Goal: Task Accomplishment & Management: Manage account settings

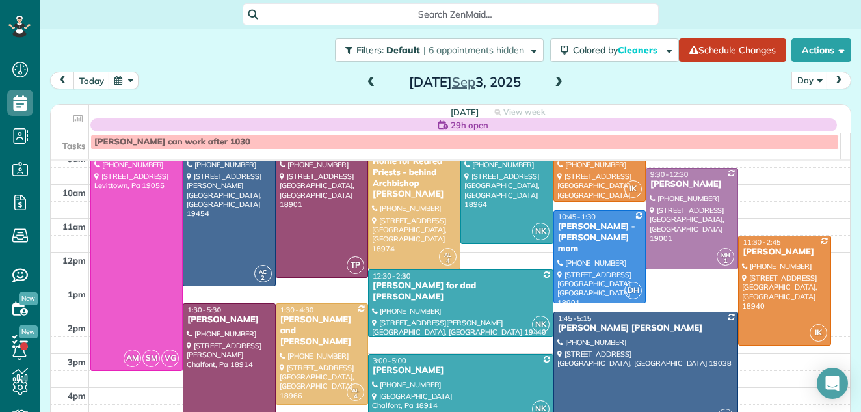
scroll to position [53, 0]
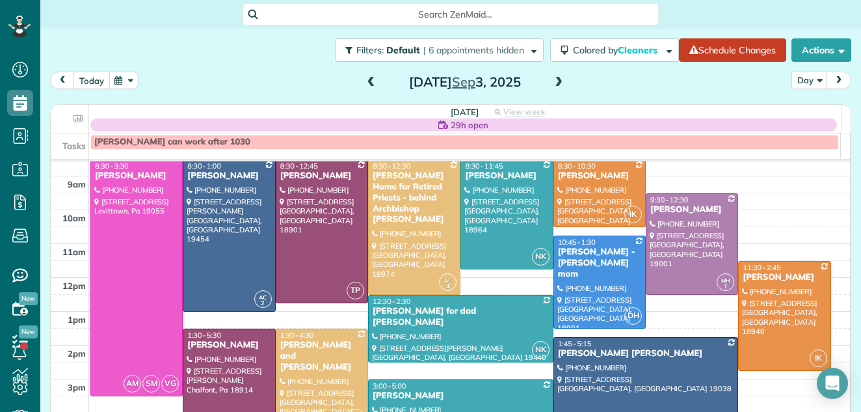
click at [88, 74] on button "today" at bounding box center [92, 81] width 36 height 18
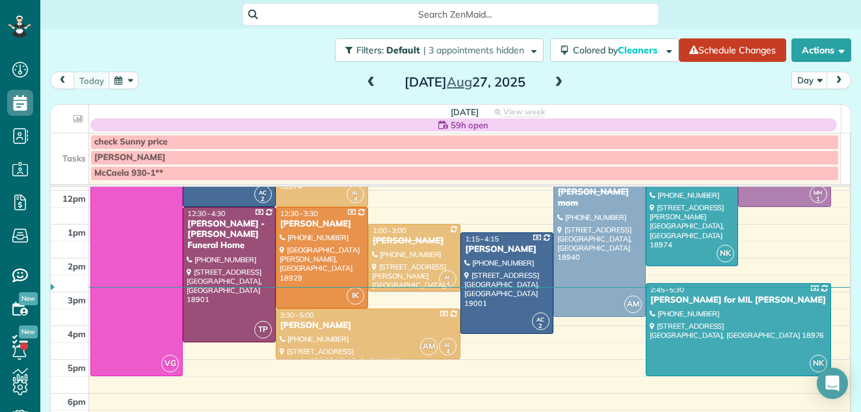
scroll to position [187, 0]
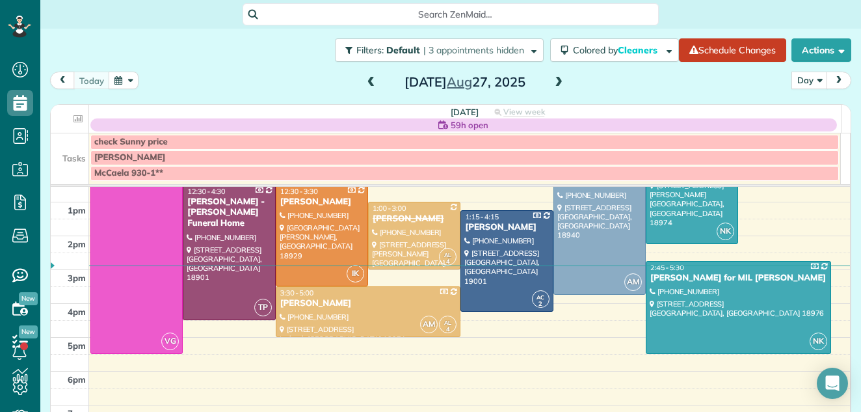
click at [552, 79] on span at bounding box center [559, 83] width 14 height 12
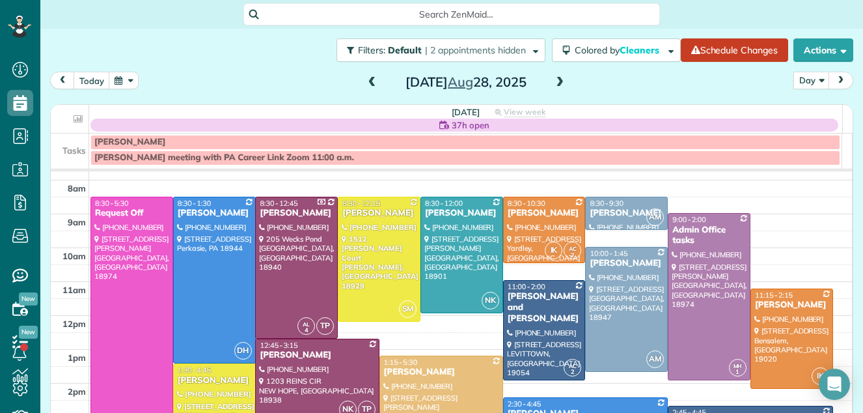
scroll to position [14, 0]
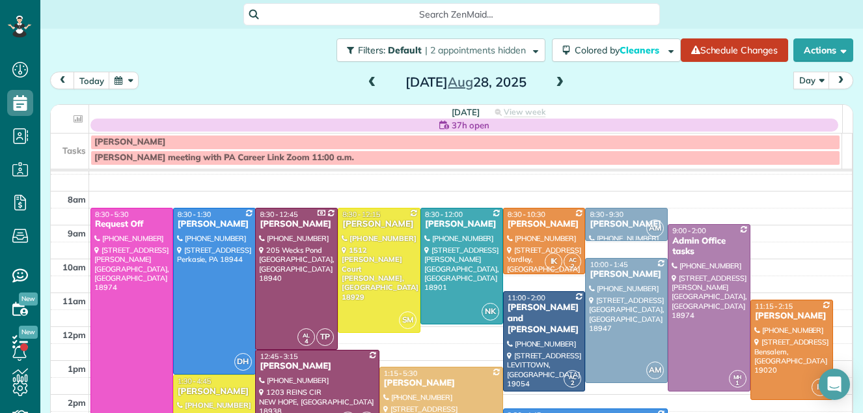
click at [365, 83] on span at bounding box center [372, 83] width 14 height 12
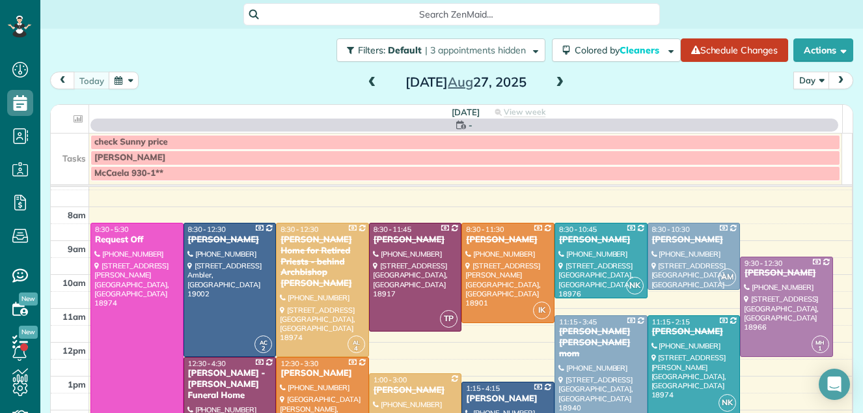
scroll to position [0, 0]
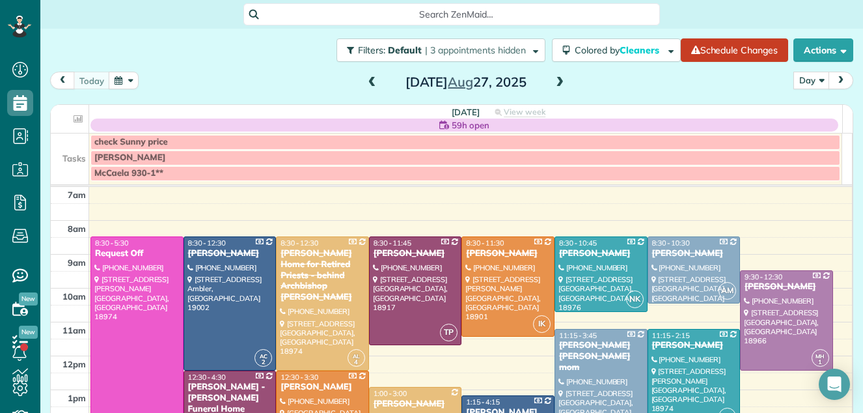
click at [365, 83] on span at bounding box center [372, 83] width 14 height 12
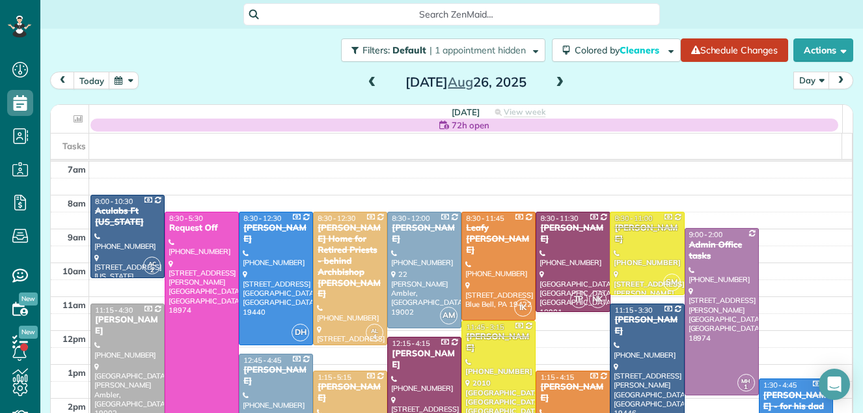
click at [365, 83] on span at bounding box center [372, 83] width 14 height 12
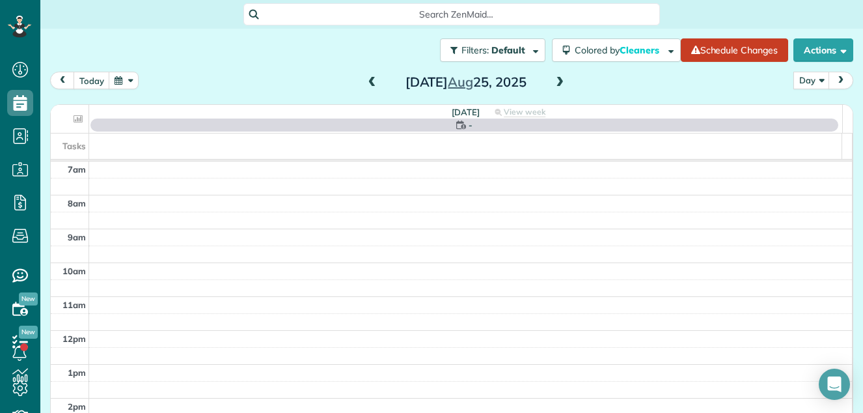
click at [365, 83] on span at bounding box center [372, 83] width 14 height 12
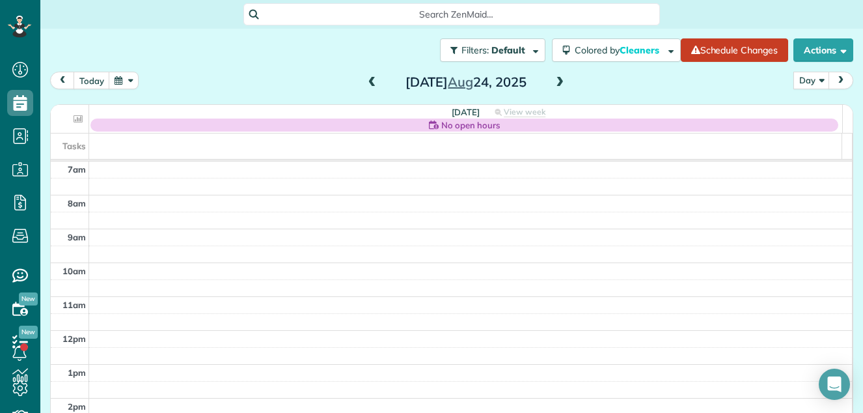
click at [552, 82] on span at bounding box center [559, 83] width 14 height 12
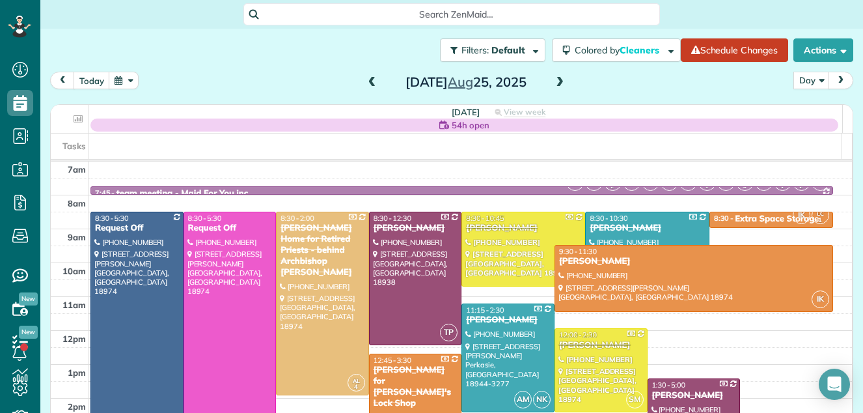
click at [366, 83] on span at bounding box center [372, 83] width 14 height 12
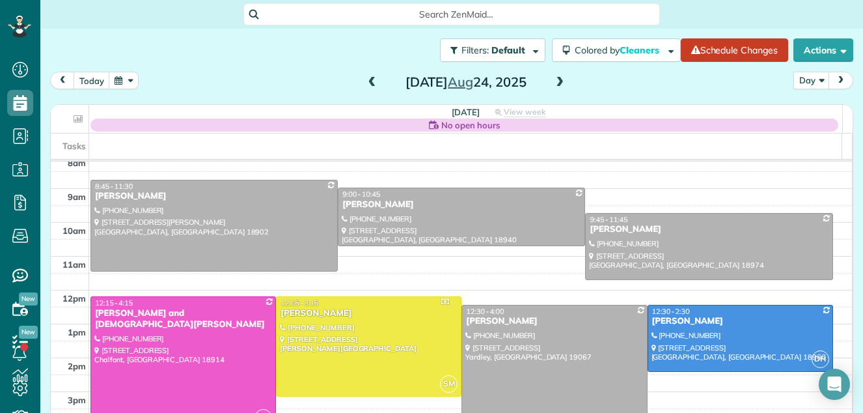
scroll to position [36, 0]
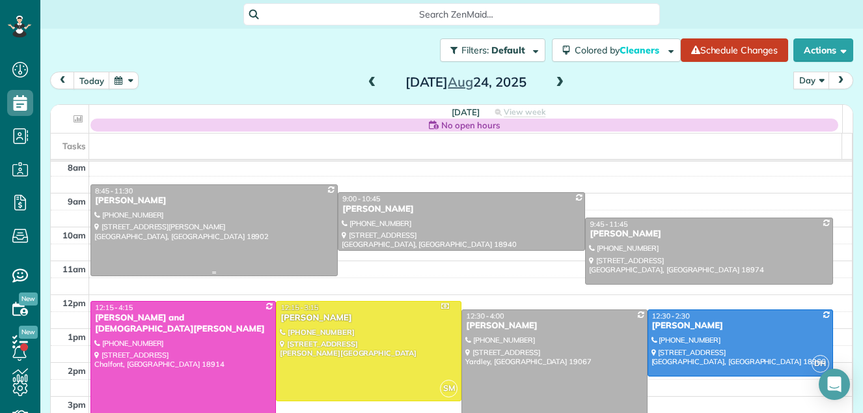
click at [157, 214] on div at bounding box center [214, 230] width 246 height 90
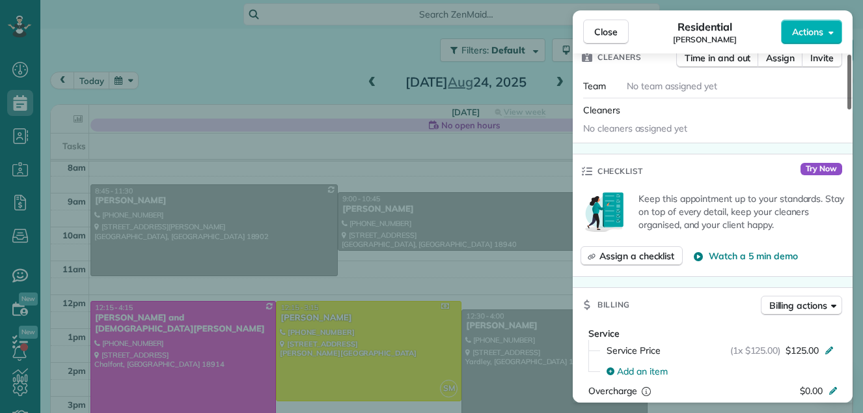
drag, startPoint x: 848, startPoint y: 67, endPoint x: 829, endPoint y: 118, distance: 54.4
click at [847, 109] on div at bounding box center [849, 82] width 4 height 55
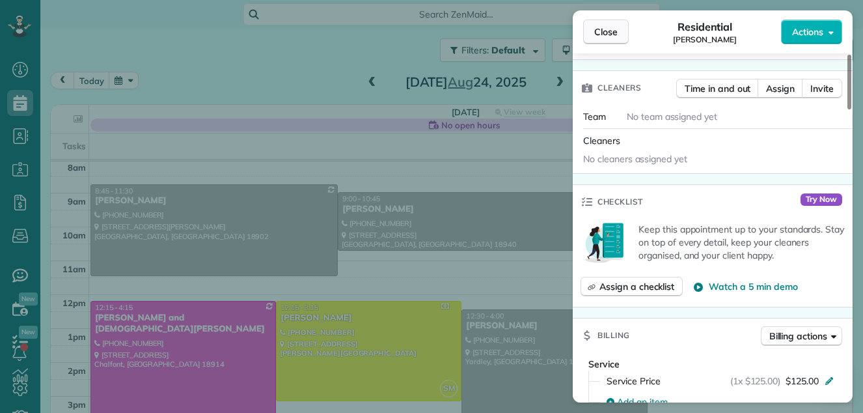
click at [608, 34] on span "Close" at bounding box center [605, 31] width 23 height 13
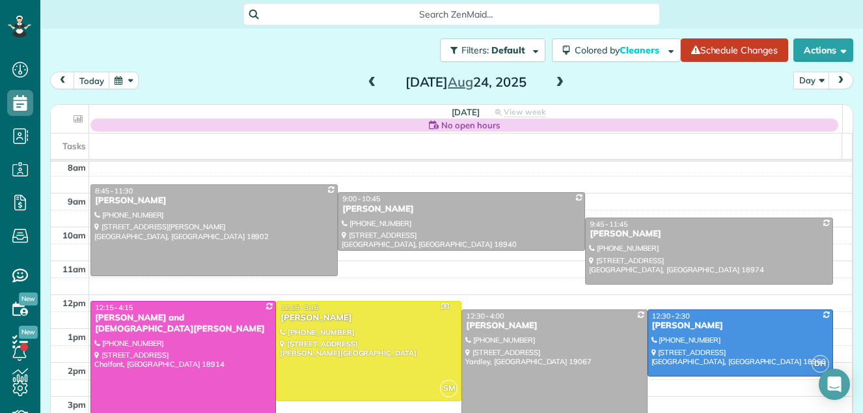
click at [370, 82] on span at bounding box center [372, 83] width 14 height 12
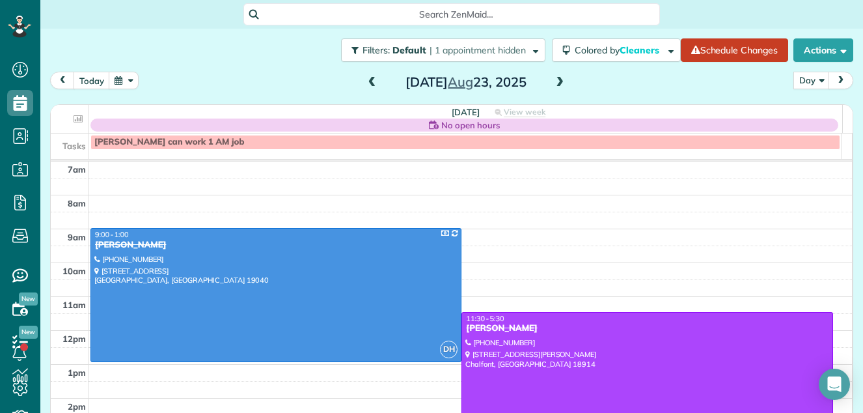
click at [556, 85] on span at bounding box center [559, 83] width 14 height 12
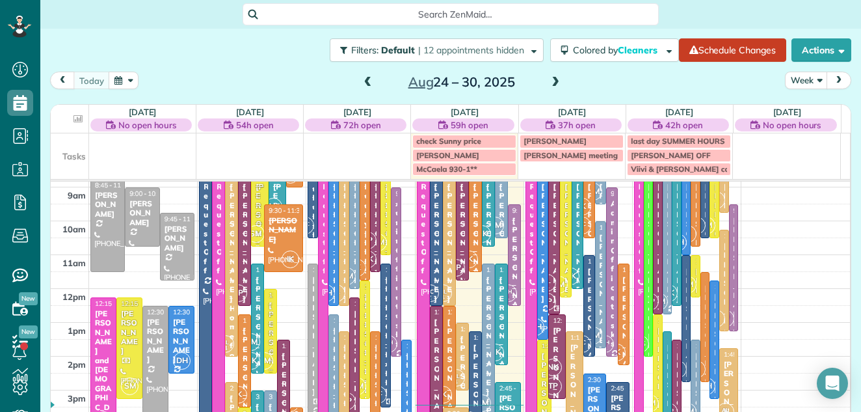
scroll to position [63, 0]
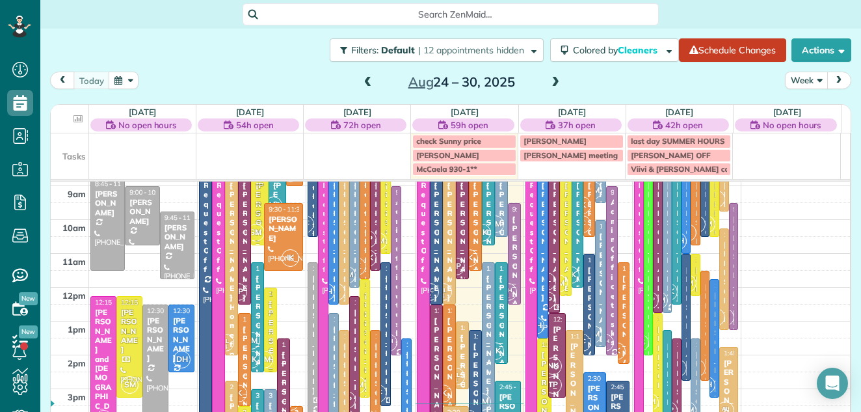
click at [797, 79] on button "Week" at bounding box center [806, 81] width 43 height 18
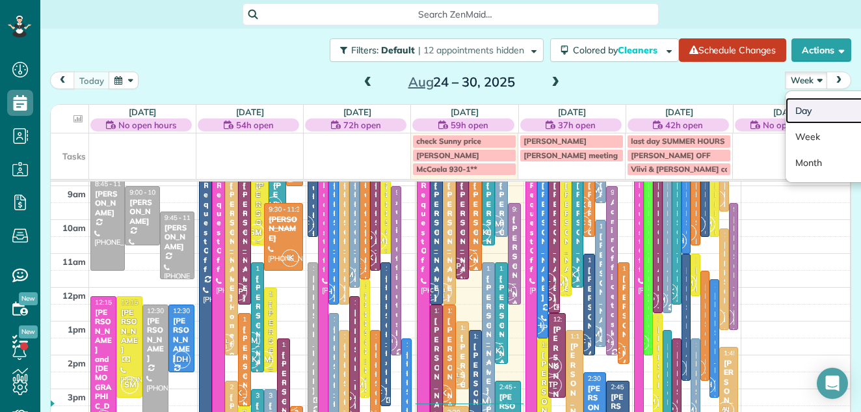
click at [795, 105] on link "Day" at bounding box center [837, 111] width 103 height 26
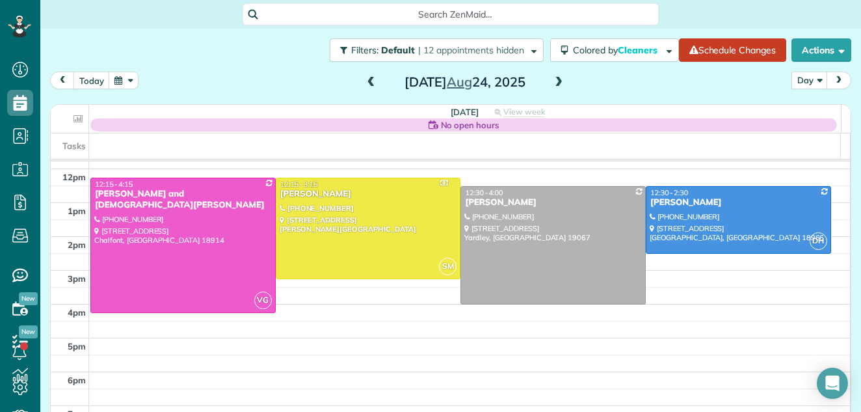
scroll to position [113, 0]
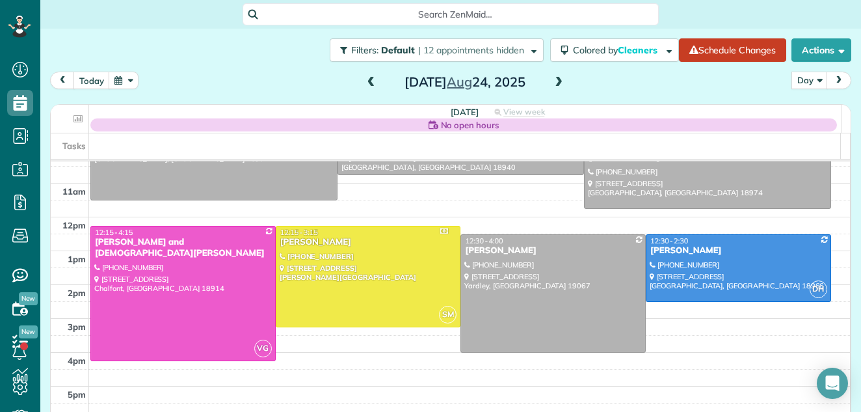
click at [552, 81] on span at bounding box center [559, 83] width 14 height 12
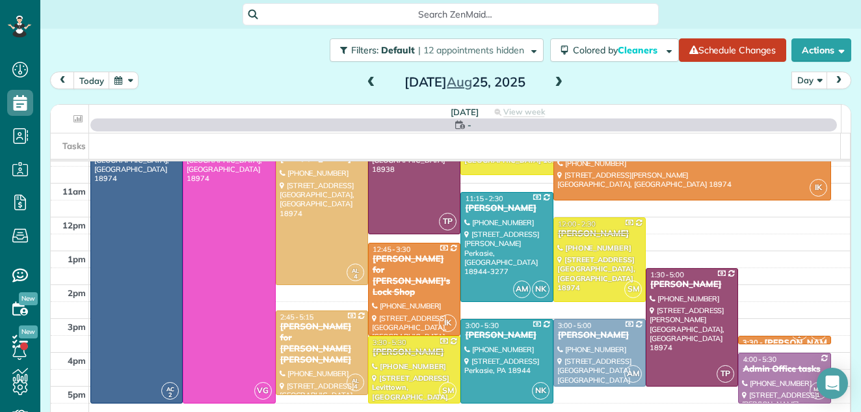
scroll to position [0, 0]
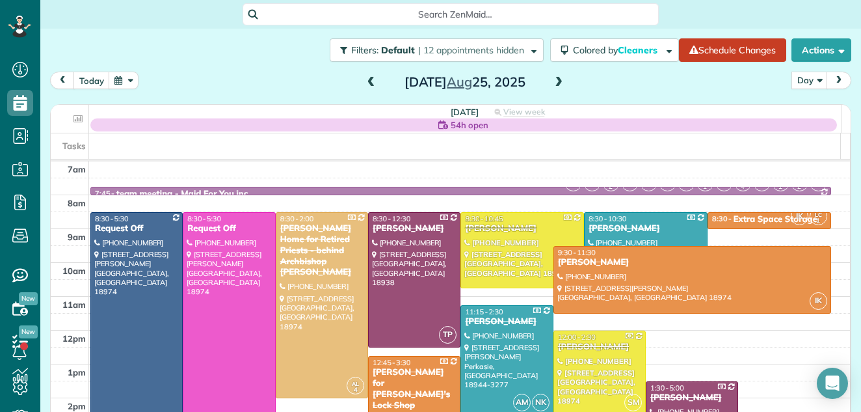
click at [552, 81] on span at bounding box center [559, 83] width 14 height 12
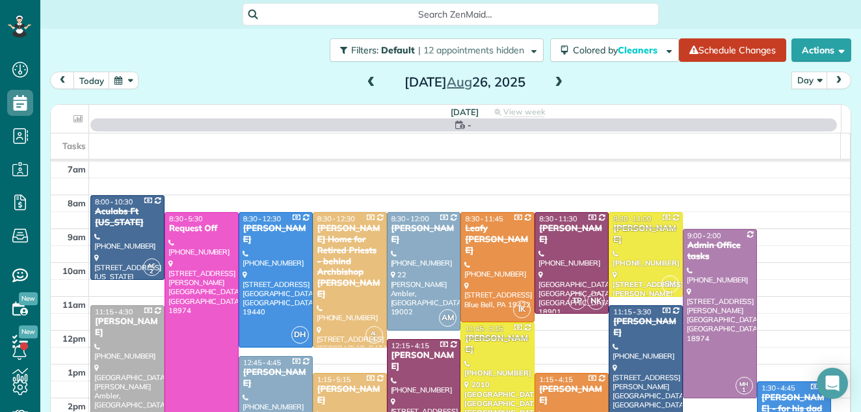
click at [552, 81] on span at bounding box center [559, 83] width 14 height 12
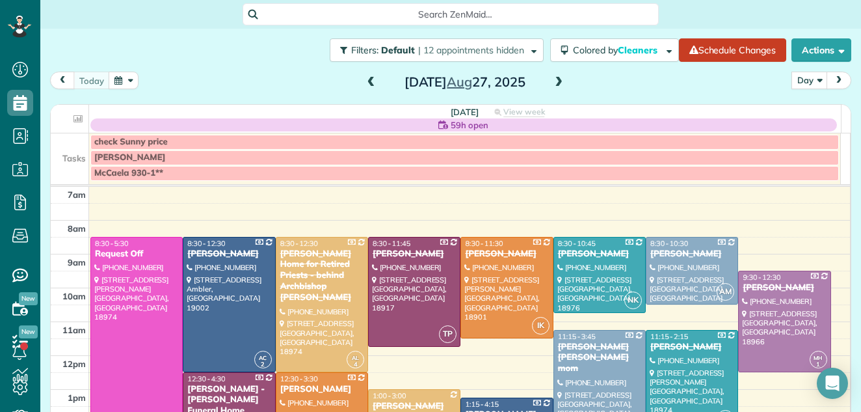
click at [552, 81] on span at bounding box center [559, 83] width 14 height 12
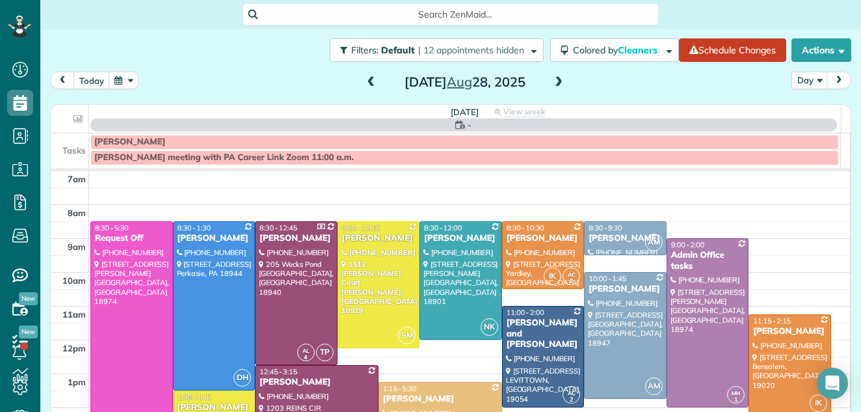
click at [552, 81] on span at bounding box center [559, 83] width 14 height 12
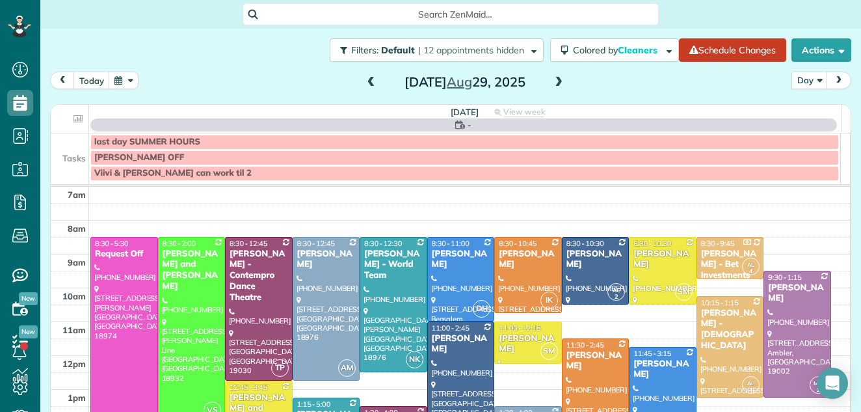
click at [552, 81] on span at bounding box center [559, 83] width 14 height 12
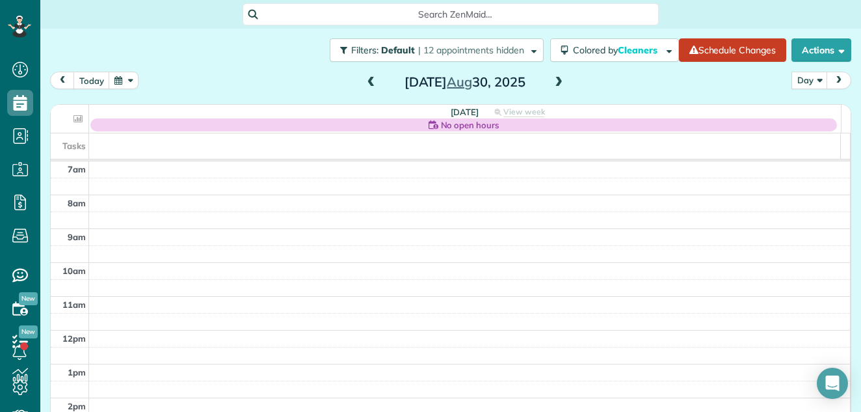
click at [552, 81] on span at bounding box center [559, 83] width 14 height 12
click at [556, 77] on span at bounding box center [559, 83] width 14 height 12
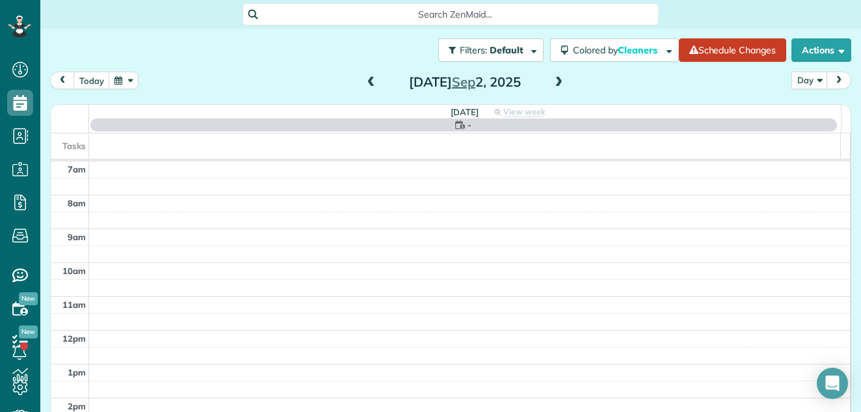
click at [554, 81] on span at bounding box center [559, 83] width 14 height 12
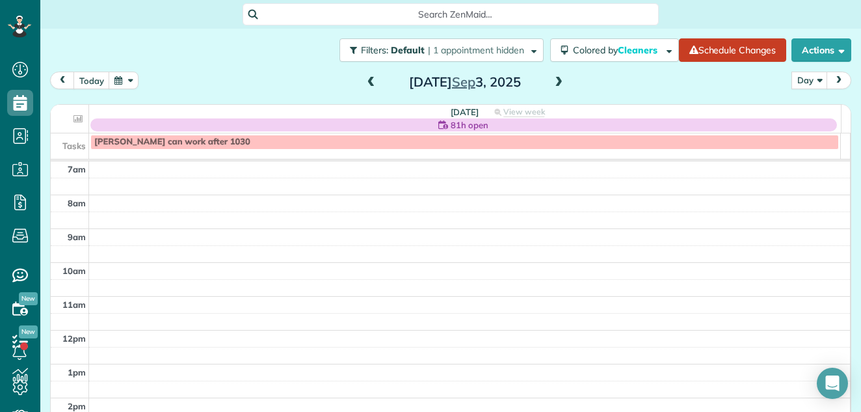
click at [556, 79] on span at bounding box center [559, 83] width 14 height 12
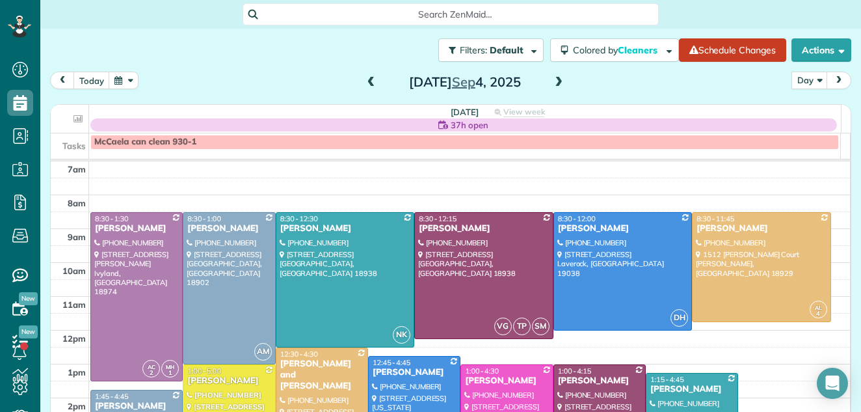
click at [556, 79] on span at bounding box center [559, 83] width 14 height 12
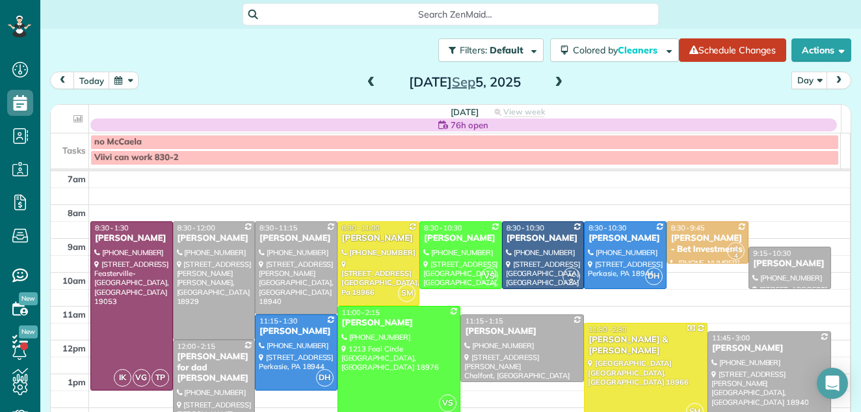
click at [556, 79] on span at bounding box center [559, 83] width 14 height 12
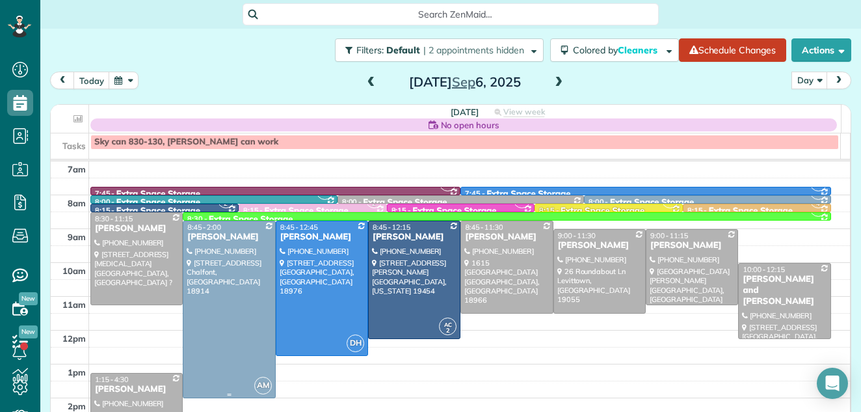
click at [252, 280] on div at bounding box center [228, 309] width 91 height 176
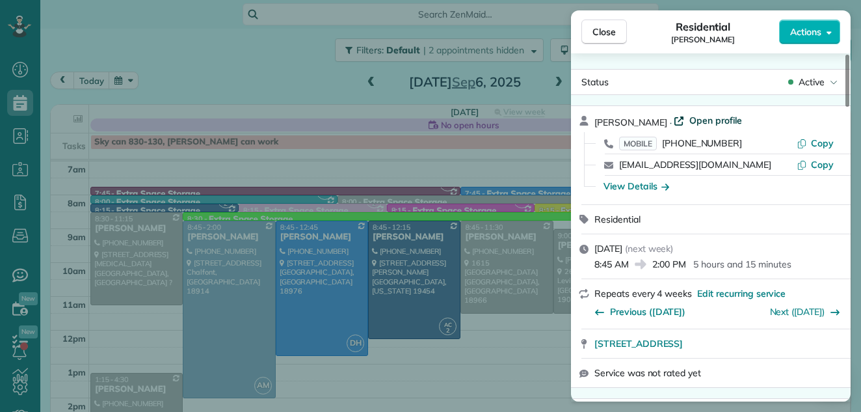
click at [705, 117] on span "Open profile" at bounding box center [716, 120] width 53 height 13
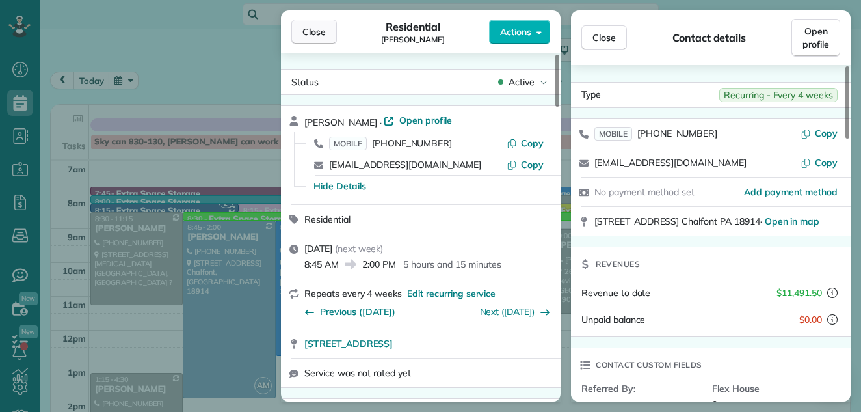
click at [314, 25] on button "Close" at bounding box center [315, 32] width 46 height 25
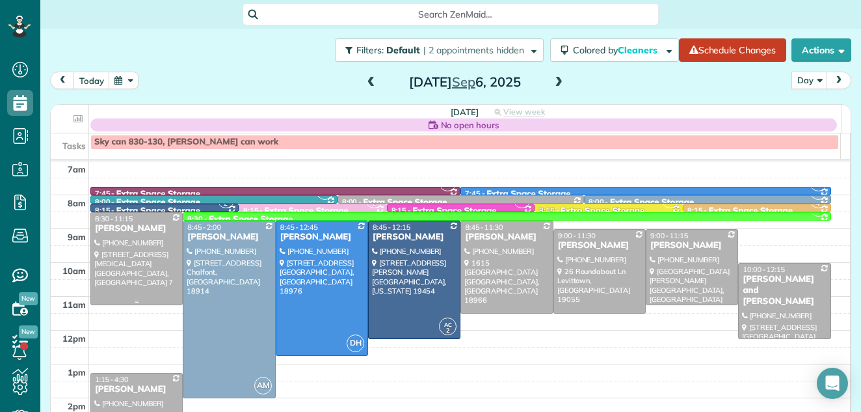
click at [129, 247] on div at bounding box center [136, 259] width 91 height 92
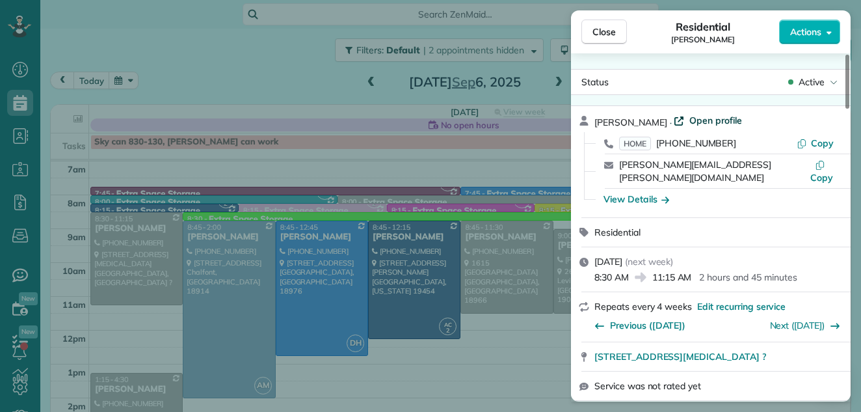
click at [696, 118] on span "Open profile" at bounding box center [716, 120] width 53 height 13
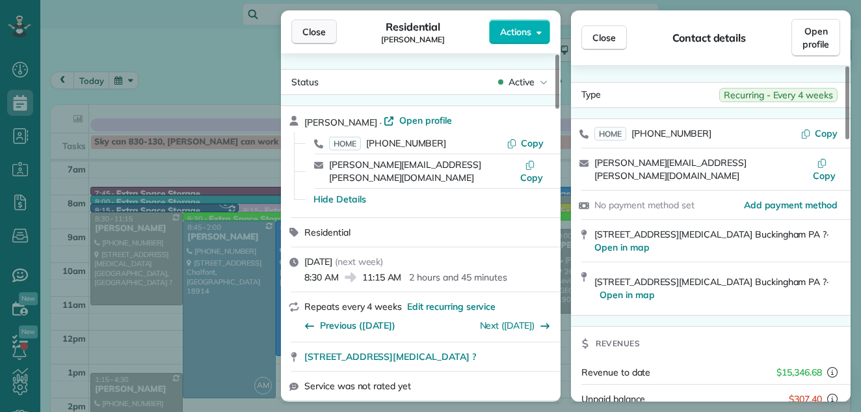
click at [309, 26] on span "Close" at bounding box center [314, 31] width 23 height 13
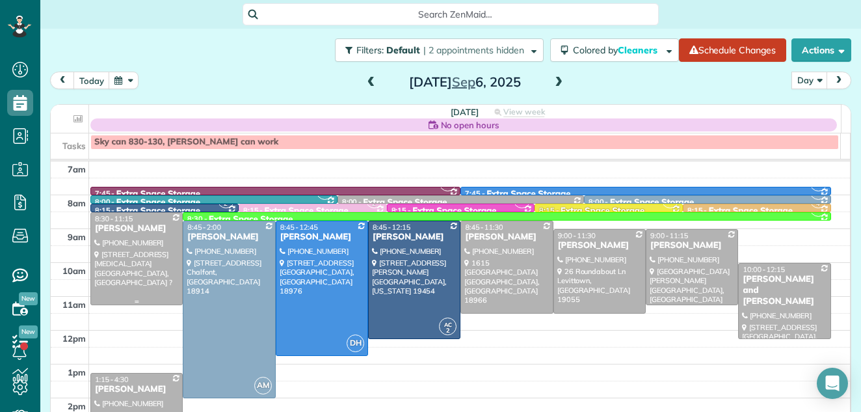
click at [131, 249] on div at bounding box center [136, 259] width 91 height 92
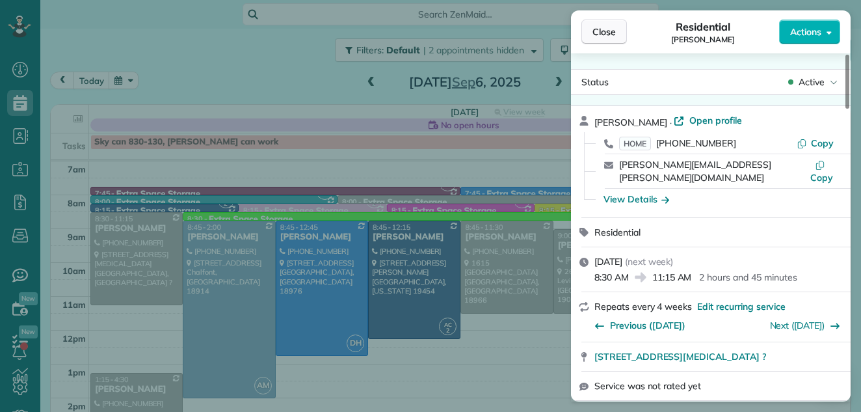
click at [610, 28] on span "Close" at bounding box center [604, 31] width 23 height 13
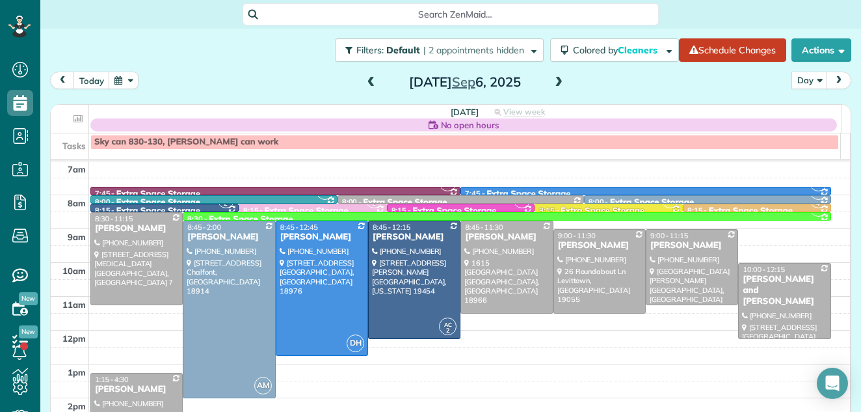
click at [364, 81] on span at bounding box center [371, 83] width 14 height 12
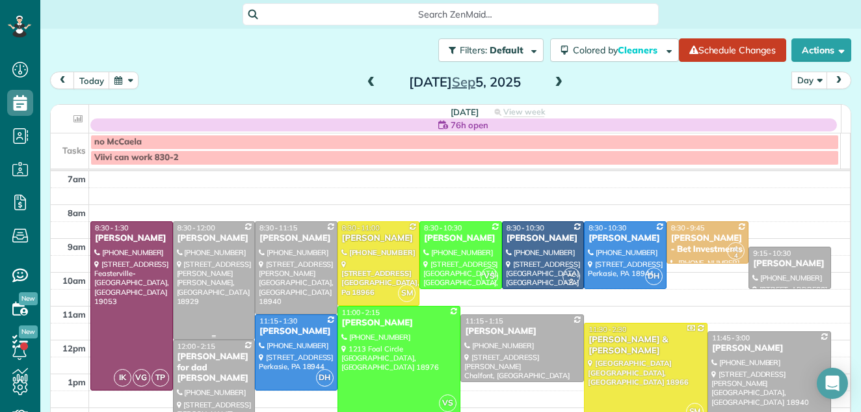
click at [212, 274] on div at bounding box center [214, 280] width 81 height 117
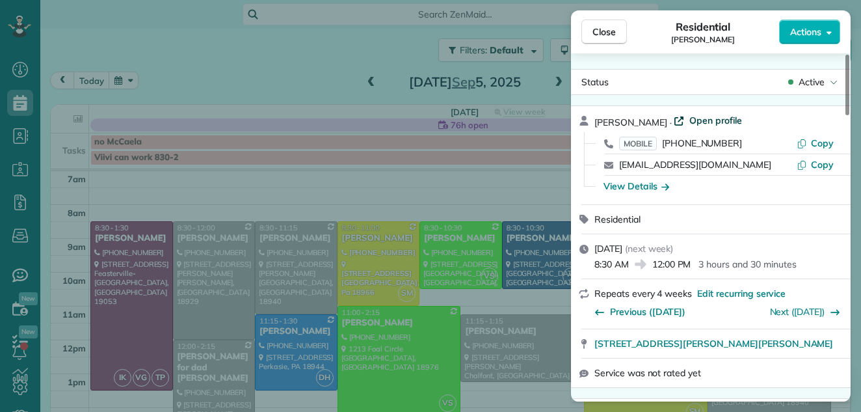
click at [722, 117] on span "Open profile" at bounding box center [716, 120] width 53 height 13
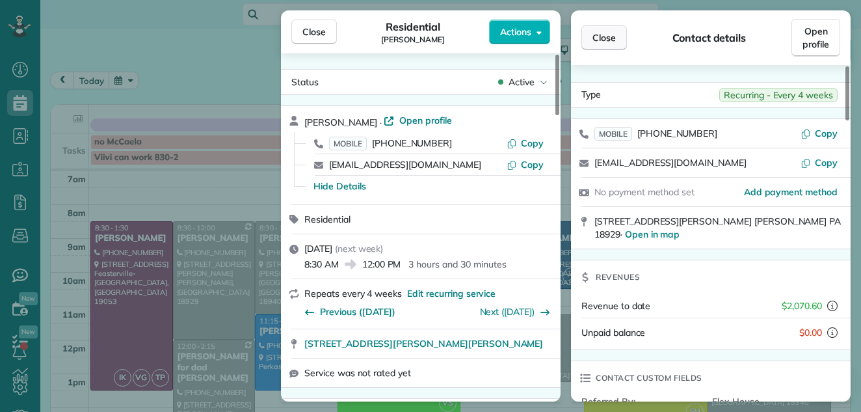
click at [614, 32] on span "Close" at bounding box center [604, 37] width 23 height 13
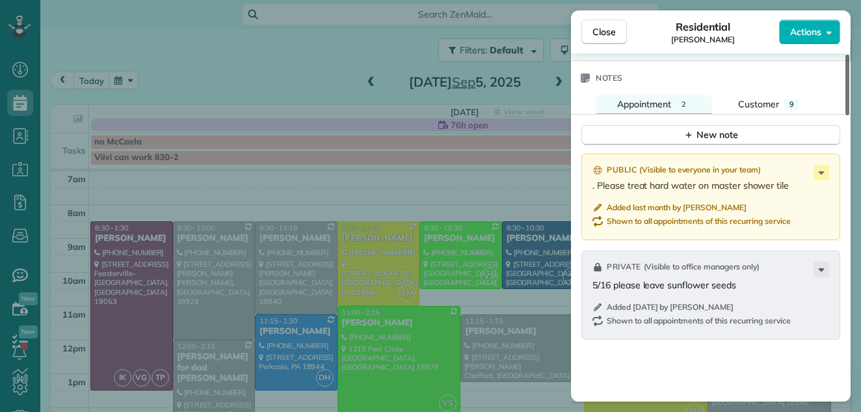
scroll to position [1386, 0]
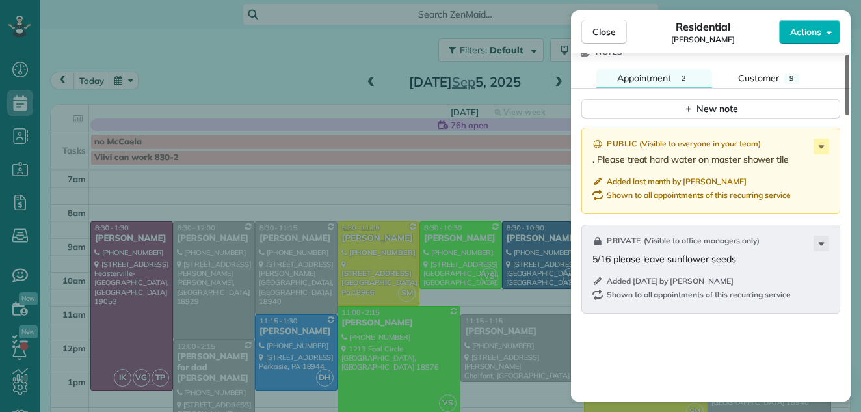
drag, startPoint x: 847, startPoint y: 72, endPoint x: 802, endPoint y: 314, distance: 246.2
click at [846, 115] on div at bounding box center [848, 85] width 4 height 61
click at [760, 77] on span "Customer" at bounding box center [759, 78] width 41 height 12
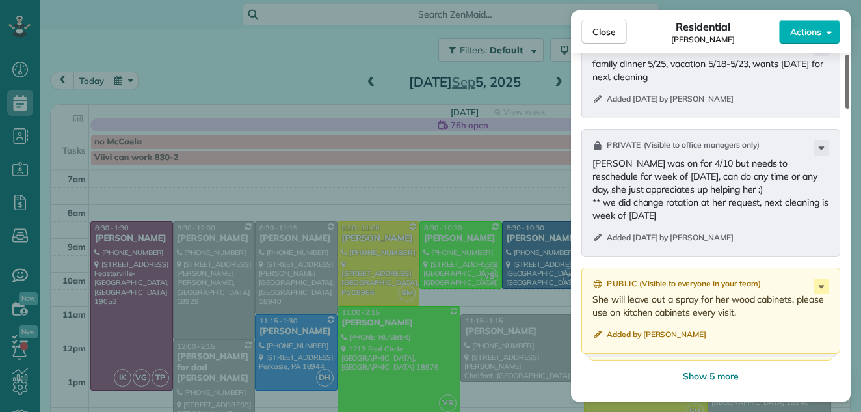
scroll to position [1566, 0]
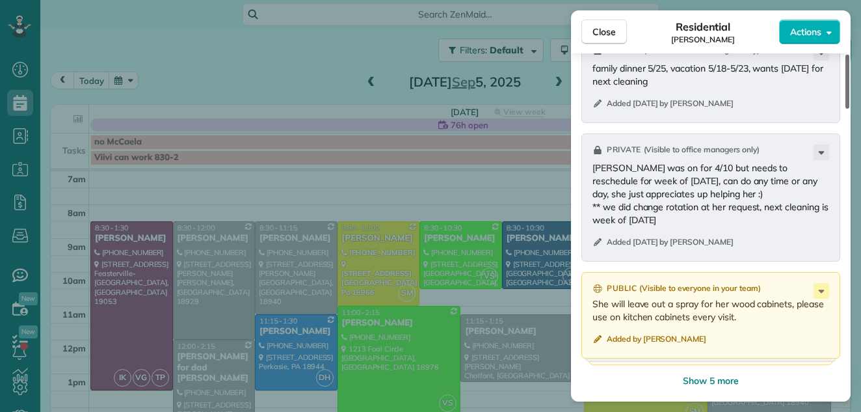
drag, startPoint x: 848, startPoint y: 278, endPoint x: 843, endPoint y: 306, distance: 28.3
click at [846, 109] on div at bounding box center [848, 82] width 4 height 54
click at [608, 23] on button "Close" at bounding box center [605, 32] width 46 height 25
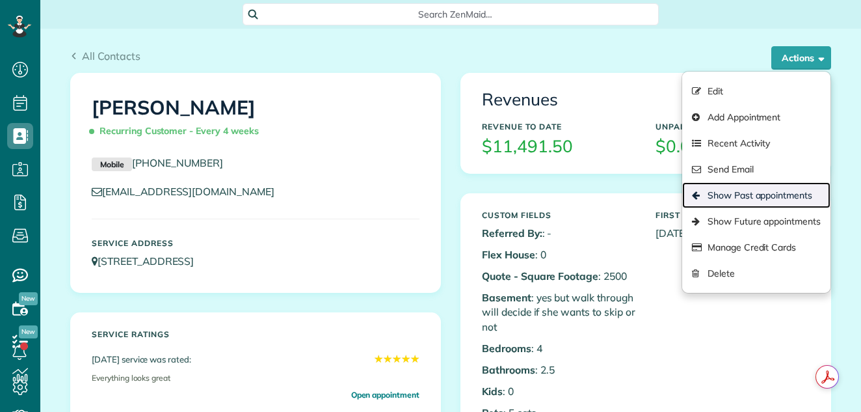
scroll to position [6, 6]
click at [744, 192] on link "Show Past appointments" at bounding box center [757, 195] width 148 height 26
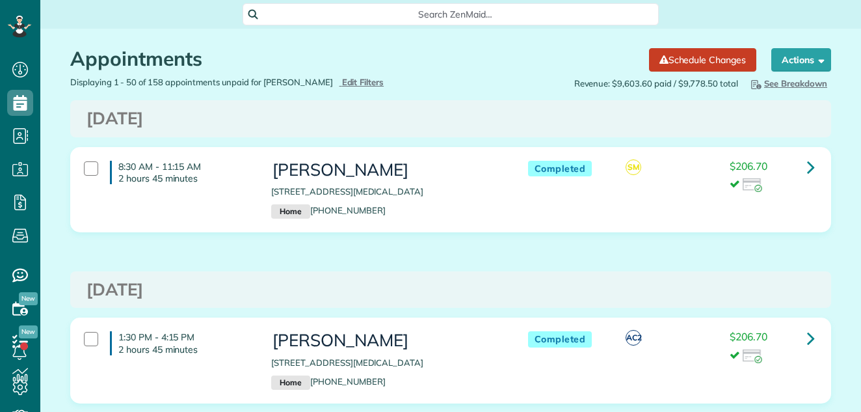
scroll to position [6, 6]
click at [807, 164] on icon at bounding box center [811, 167] width 8 height 23
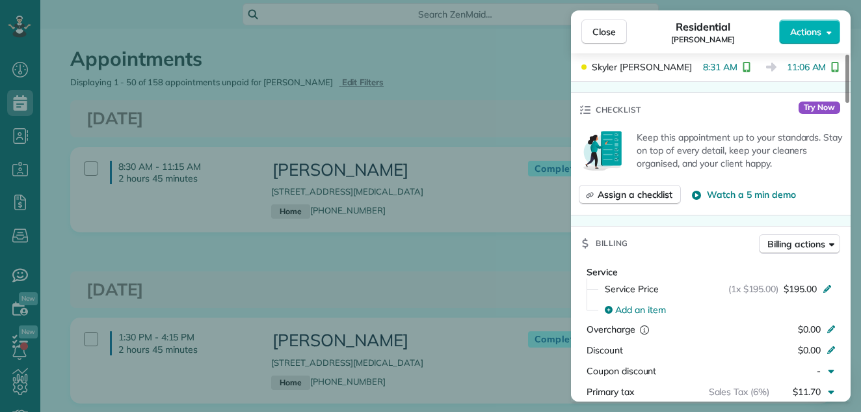
scroll to position [383, 0]
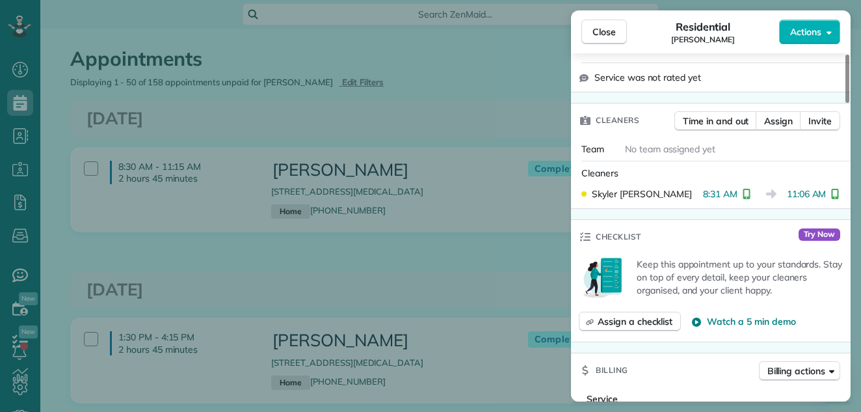
drag, startPoint x: 848, startPoint y: 90, endPoint x: 838, endPoint y: 142, distance: 53.7
click at [846, 103] on div at bounding box center [848, 79] width 4 height 48
click at [598, 21] on button "Close" at bounding box center [605, 32] width 46 height 25
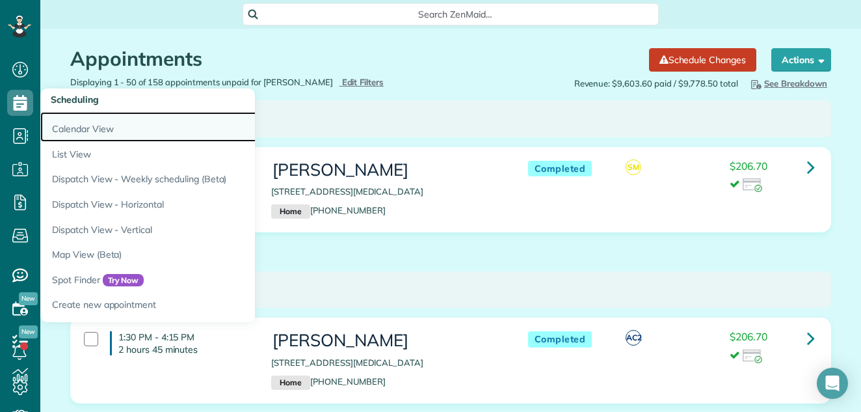
click at [70, 130] on link "Calendar View" at bounding box center [202, 127] width 325 height 30
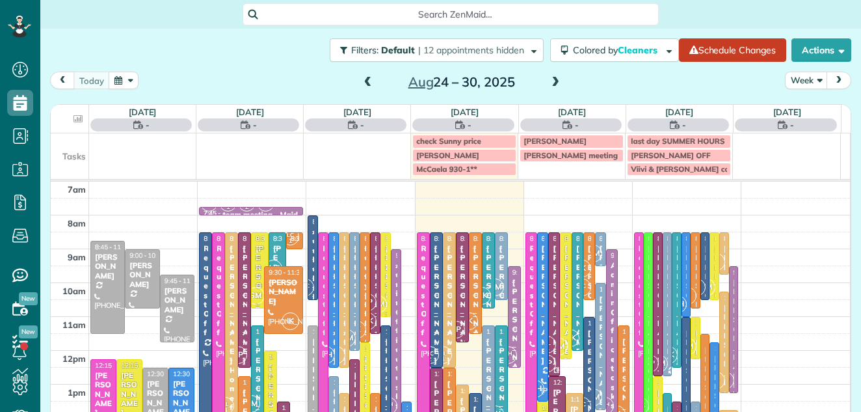
scroll to position [6, 6]
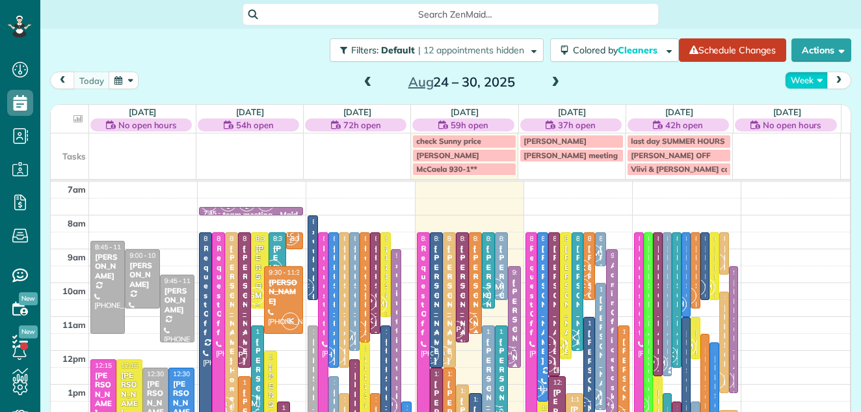
click at [796, 79] on button "Week" at bounding box center [806, 81] width 43 height 18
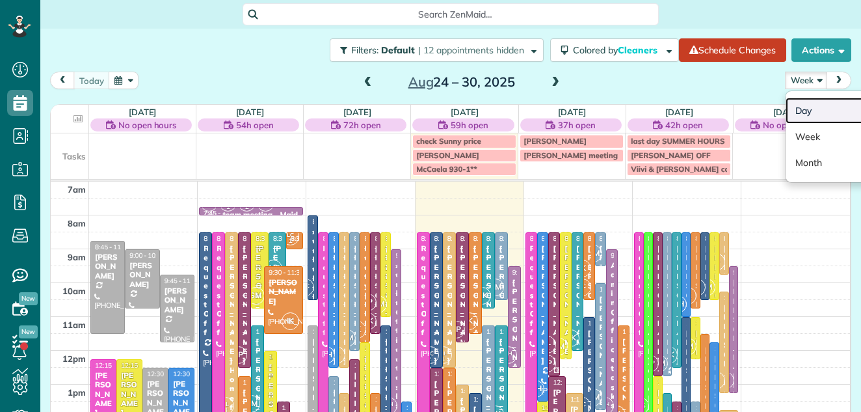
click at [796, 107] on link "Day" at bounding box center [837, 111] width 103 height 26
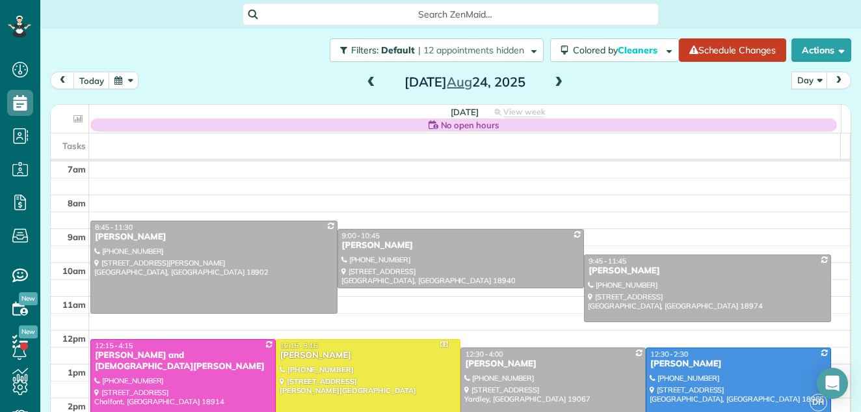
click at [554, 80] on span at bounding box center [559, 83] width 14 height 12
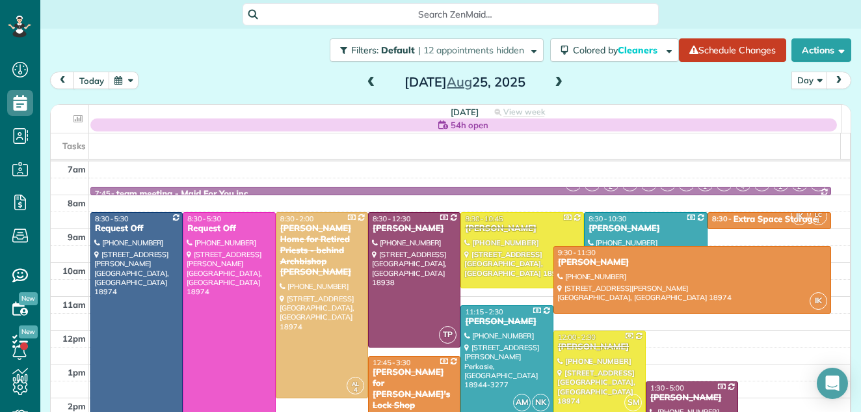
click at [554, 80] on span at bounding box center [559, 83] width 14 height 12
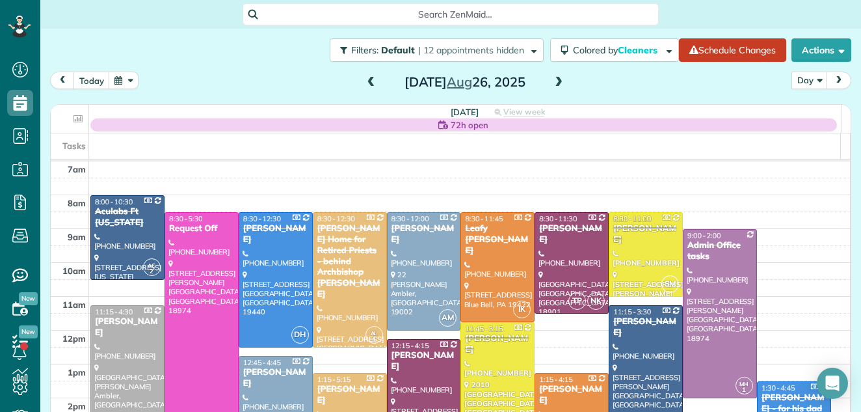
click at [554, 80] on span at bounding box center [559, 83] width 14 height 12
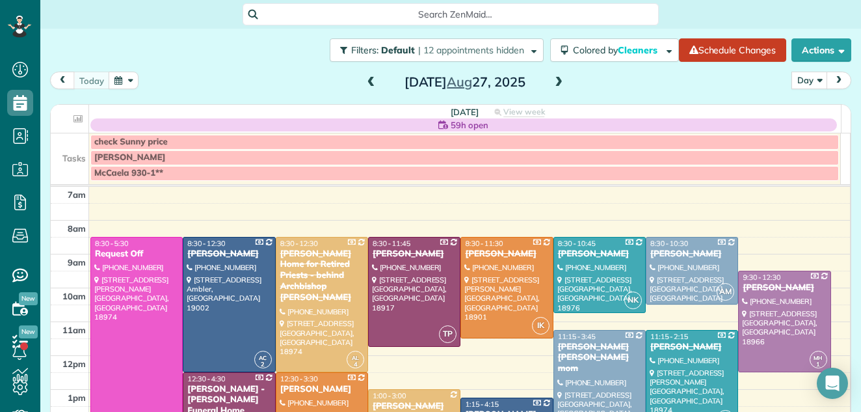
click at [554, 80] on span at bounding box center [559, 83] width 14 height 12
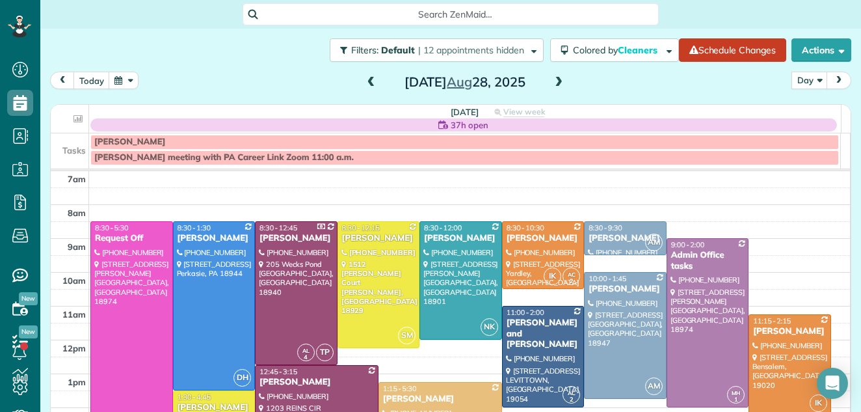
scroll to position [14, 0]
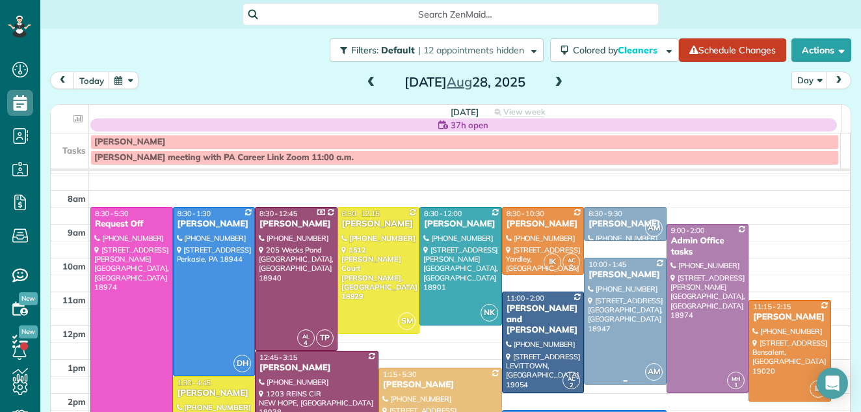
click at [600, 279] on div "Suzanne Day" at bounding box center [625, 274] width 75 height 11
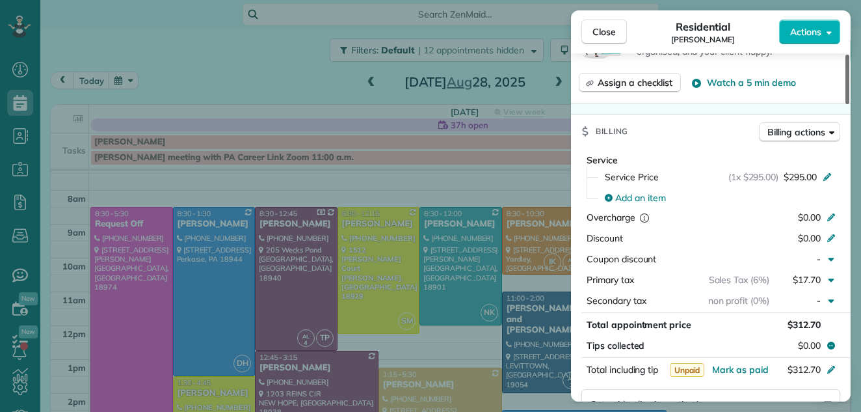
scroll to position [575, 0]
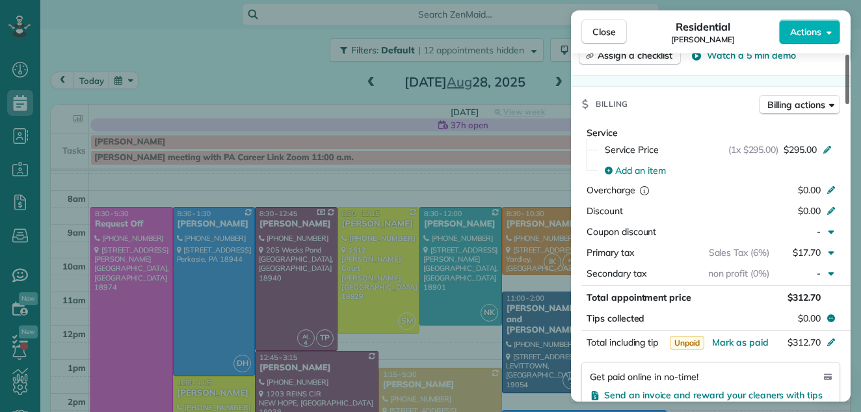
drag, startPoint x: 848, startPoint y: 78, endPoint x: 826, endPoint y: 160, distance: 85.1
click at [846, 104] on div at bounding box center [848, 79] width 4 height 49
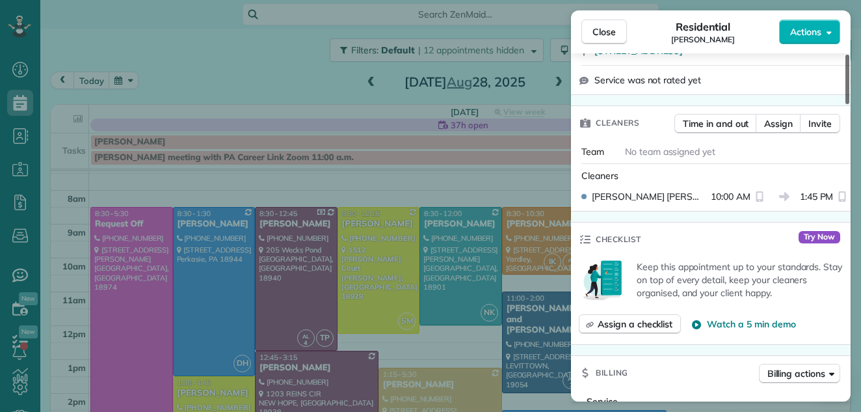
scroll to position [269, 0]
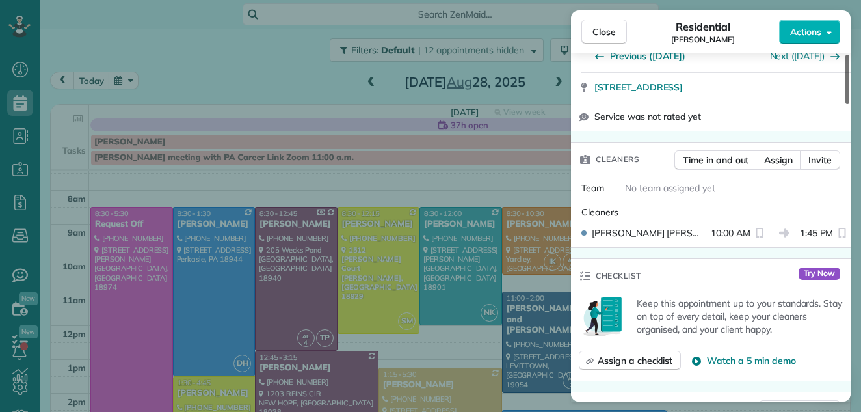
drag, startPoint x: 848, startPoint y: 152, endPoint x: 865, endPoint y: 109, distance: 46.8
click at [850, 104] on div at bounding box center [848, 79] width 4 height 49
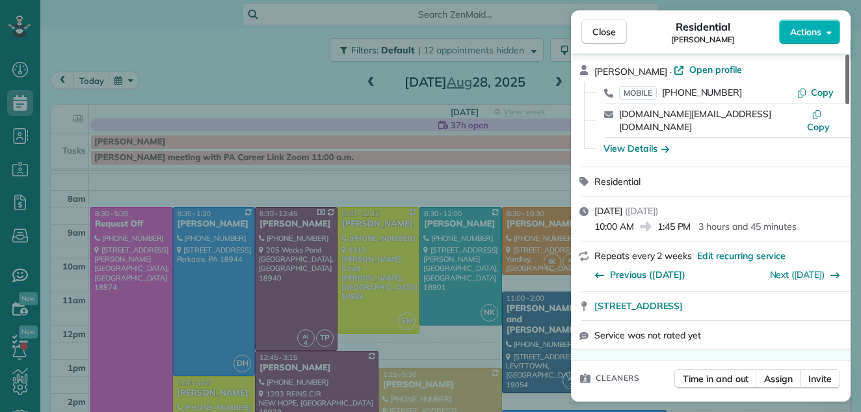
scroll to position [28, 0]
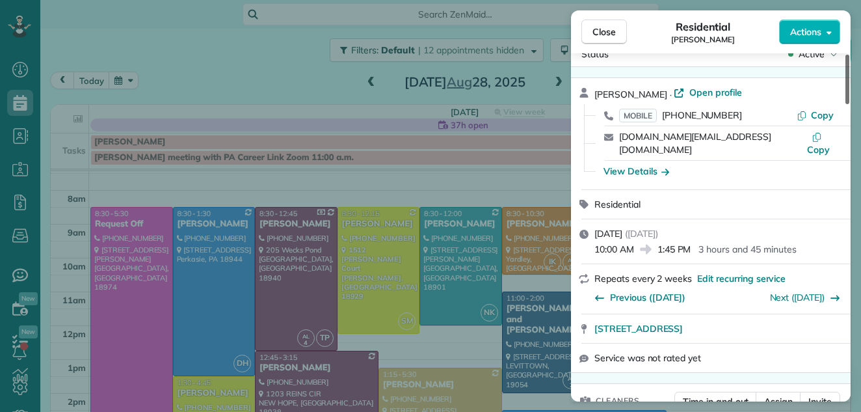
drag, startPoint x: 847, startPoint y: 105, endPoint x: 850, endPoint y: 70, distance: 34.6
click at [850, 70] on div at bounding box center [848, 79] width 4 height 49
click at [705, 89] on span "Open profile" at bounding box center [716, 92] width 53 height 13
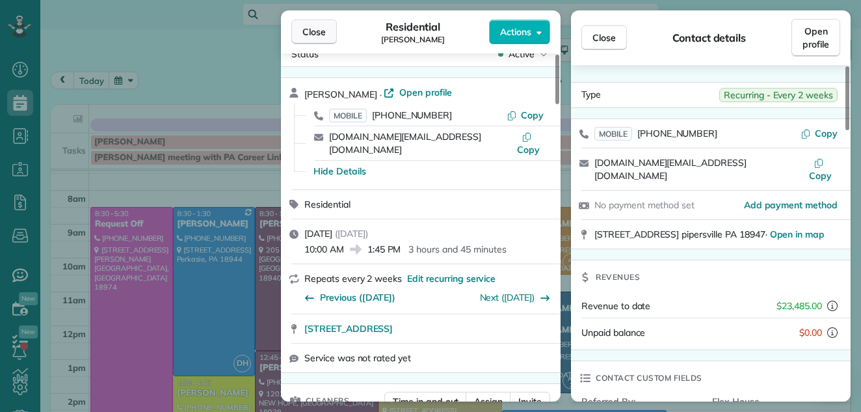
click at [318, 27] on span "Close" at bounding box center [314, 31] width 23 height 13
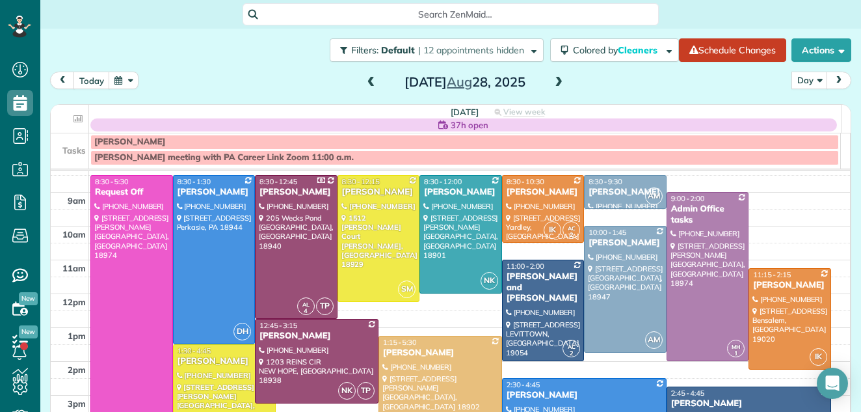
scroll to position [20, 0]
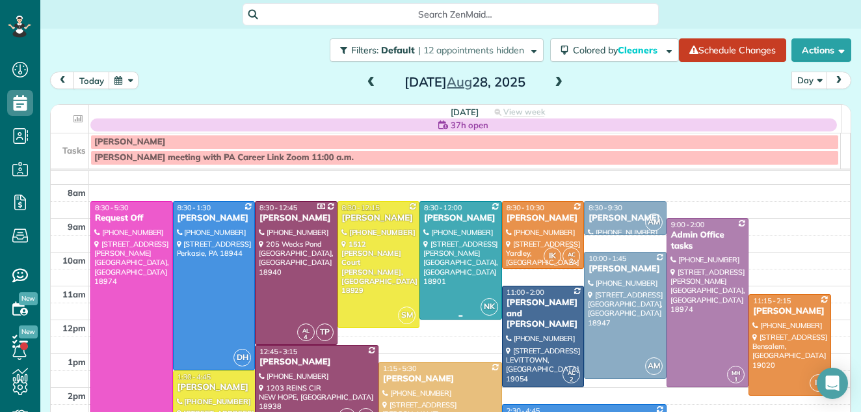
click at [435, 251] on div at bounding box center [460, 260] width 81 height 117
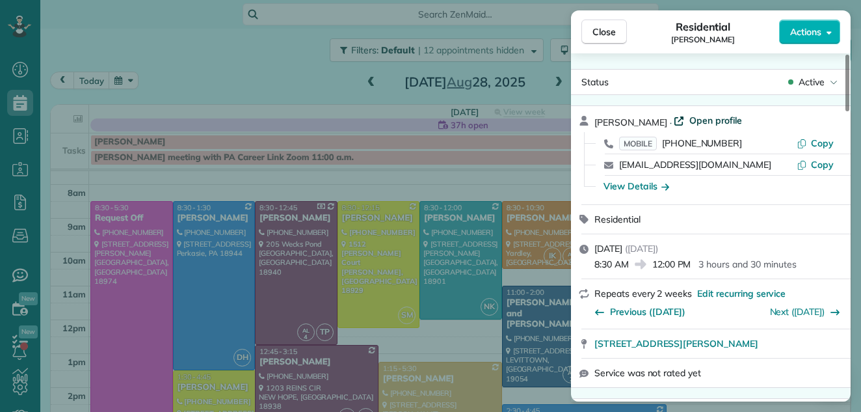
click at [720, 119] on span "Open profile" at bounding box center [716, 120] width 53 height 13
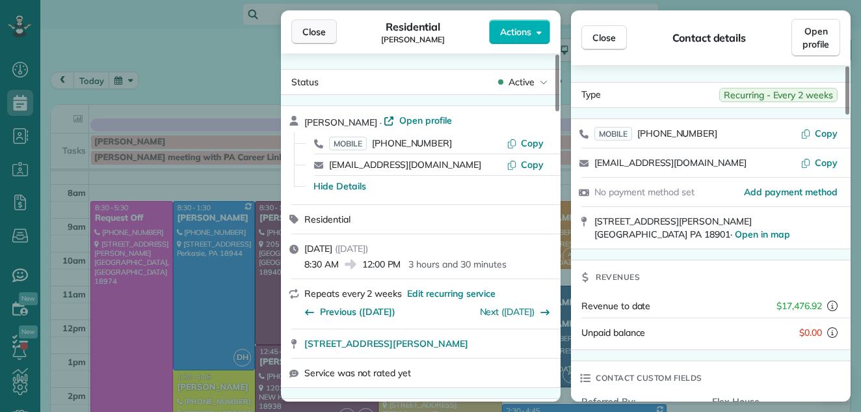
click at [305, 29] on span "Close" at bounding box center [314, 31] width 23 height 13
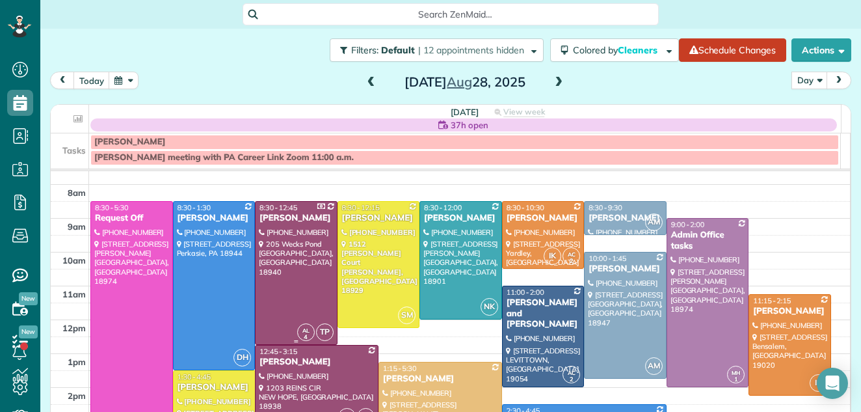
click at [299, 263] on div at bounding box center [296, 273] width 81 height 142
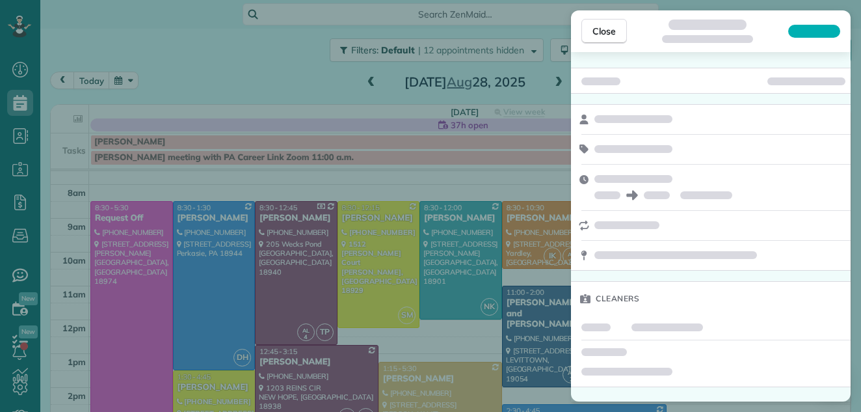
drag, startPoint x: 299, startPoint y: 263, endPoint x: 562, endPoint y: 99, distance: 309.8
click at [562, 99] on div "Close Cleaners" at bounding box center [430, 206] width 861 height 412
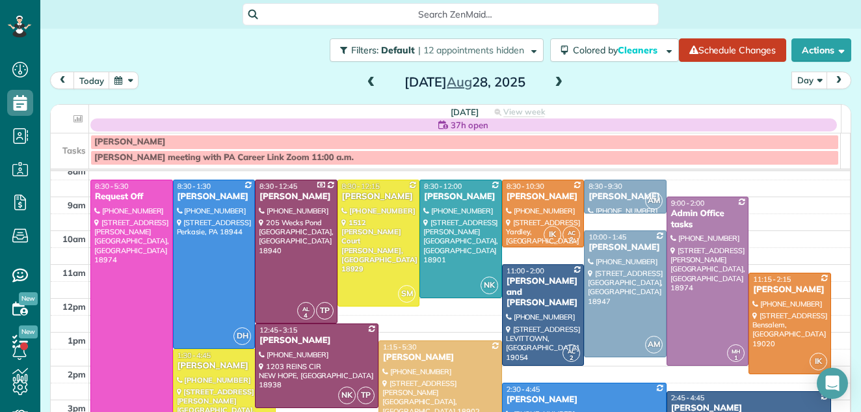
scroll to position [43, 0]
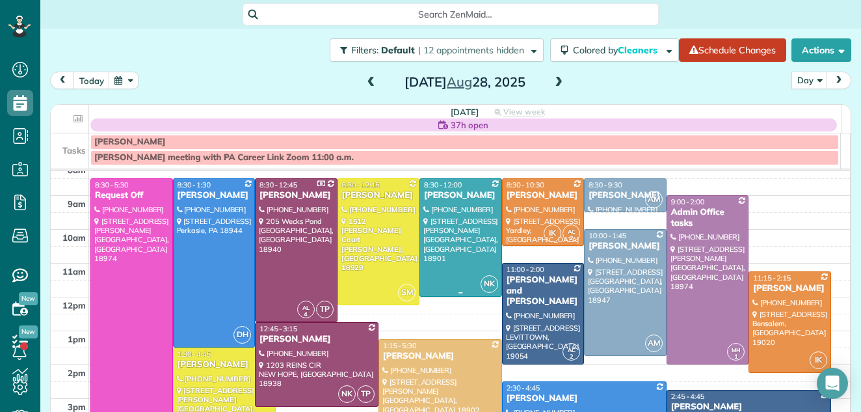
click at [445, 233] on div at bounding box center [460, 237] width 81 height 117
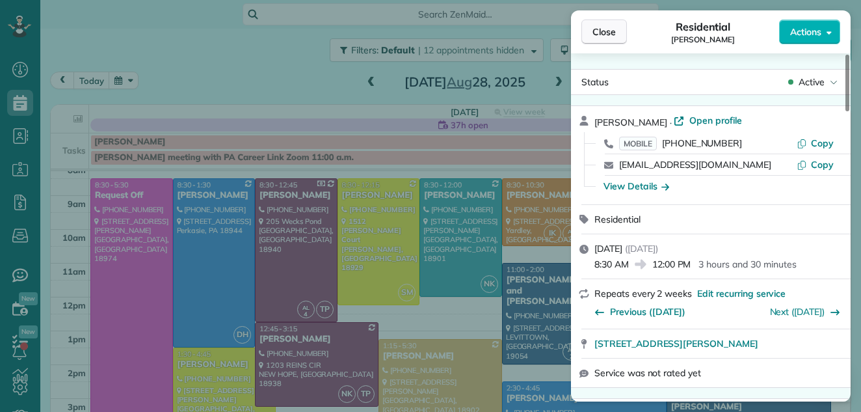
click at [611, 28] on span "Close" at bounding box center [604, 31] width 23 height 13
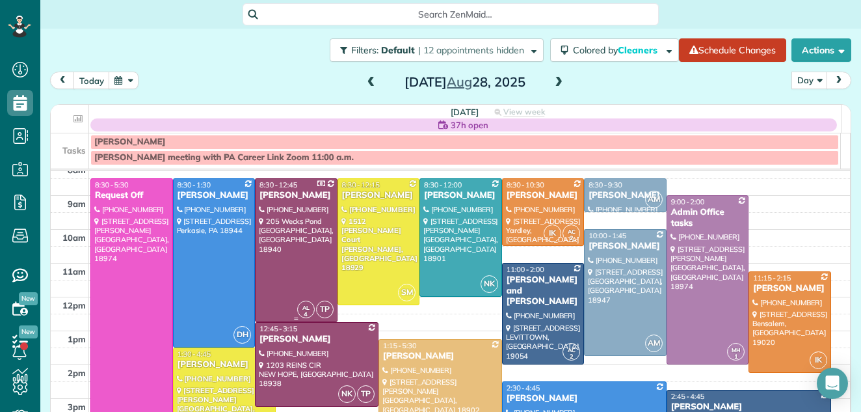
click at [280, 219] on div at bounding box center [296, 250] width 81 height 142
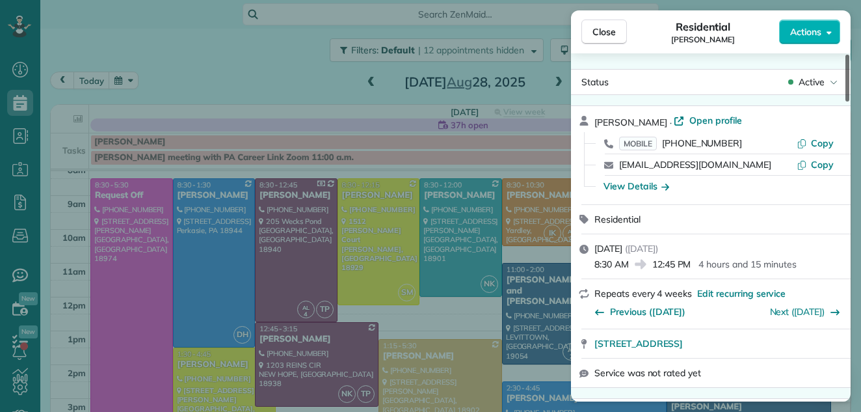
drag, startPoint x: 847, startPoint y: 88, endPoint x: 850, endPoint y: 65, distance: 23.7
click at [850, 65] on div at bounding box center [848, 78] width 4 height 47
click at [595, 31] on span "Close" at bounding box center [604, 31] width 23 height 13
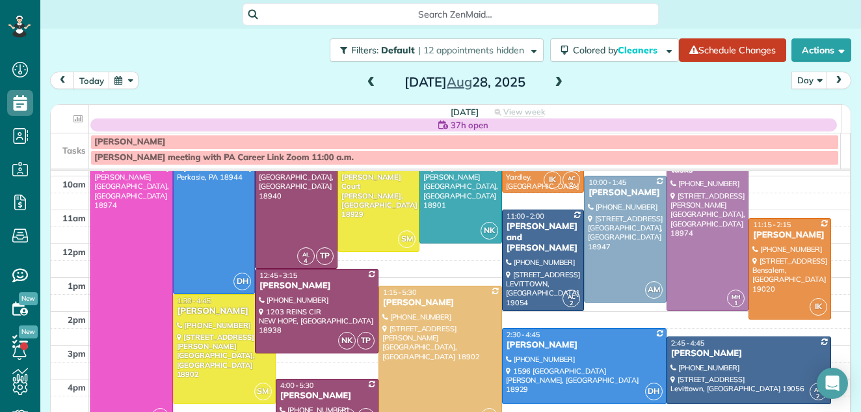
scroll to position [57, 0]
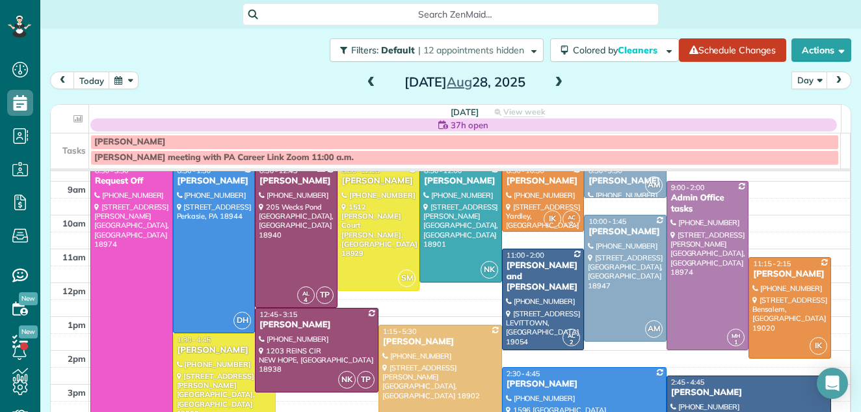
click at [814, 219] on td at bounding box center [470, 223] width 762 height 17
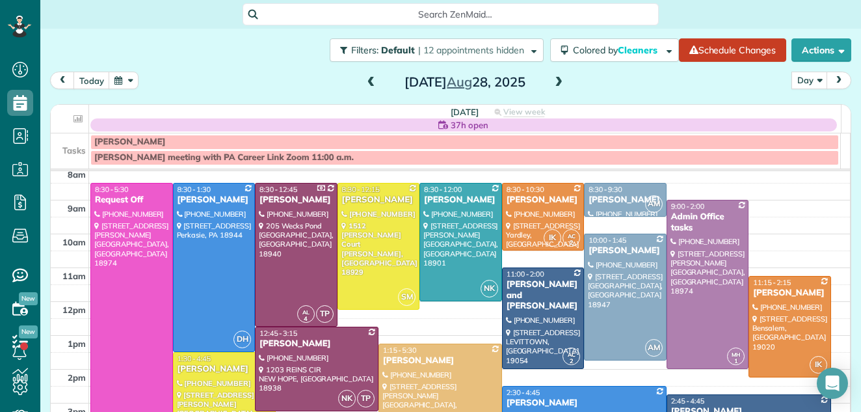
scroll to position [14, 0]
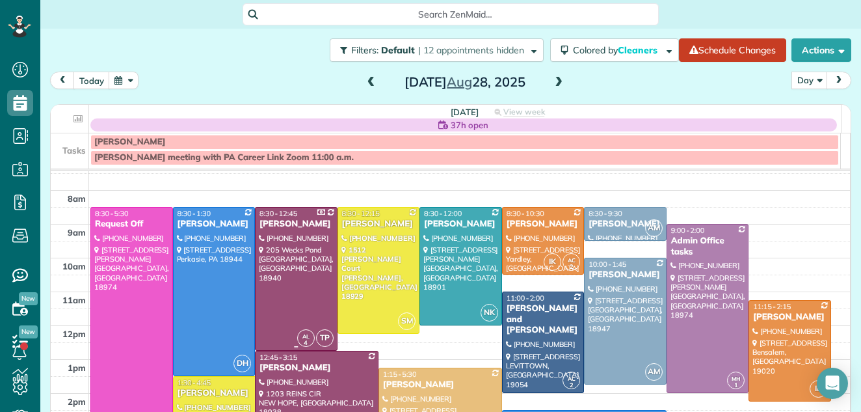
click at [284, 270] on div at bounding box center [296, 279] width 81 height 142
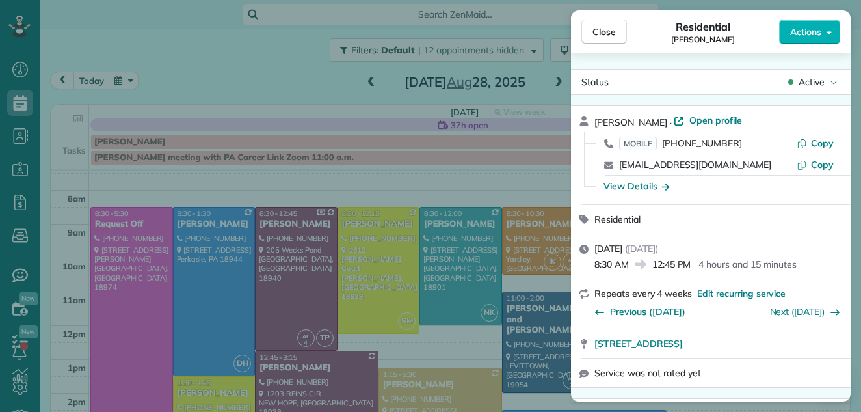
click at [748, 70] on div "Status Active" at bounding box center [711, 82] width 280 height 26
click at [722, 123] on span "Open profile" at bounding box center [716, 120] width 53 height 13
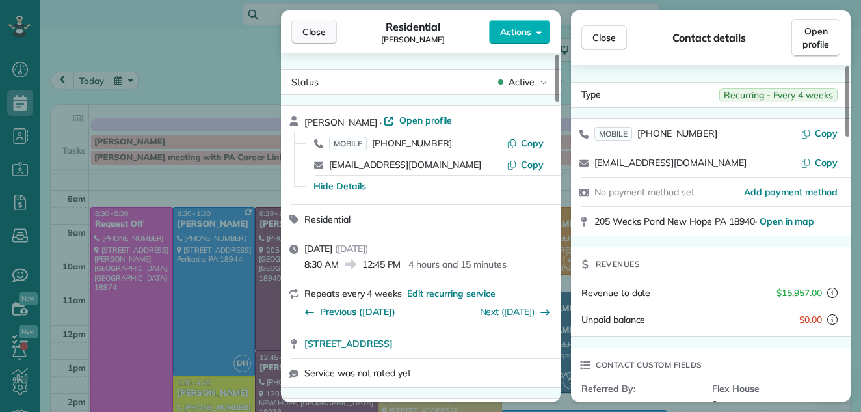
click at [316, 27] on span "Close" at bounding box center [314, 31] width 23 height 13
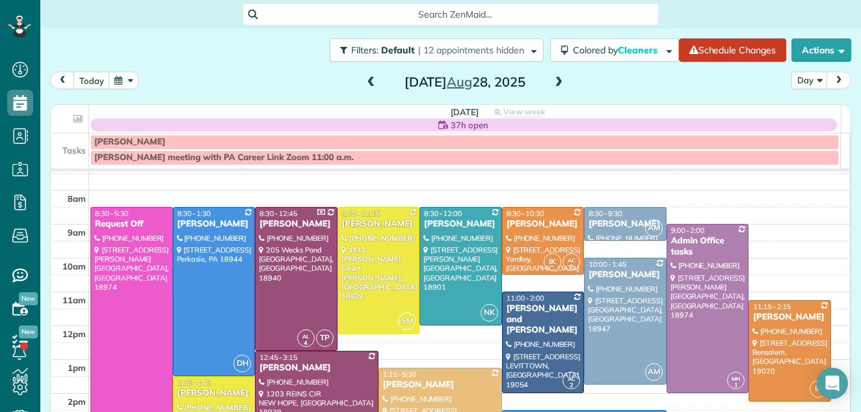
click at [599, 40] on div "Close Residential Michael Kochman Actions Status Active Michael Kochman · Open …" at bounding box center [430, 206] width 861 height 412
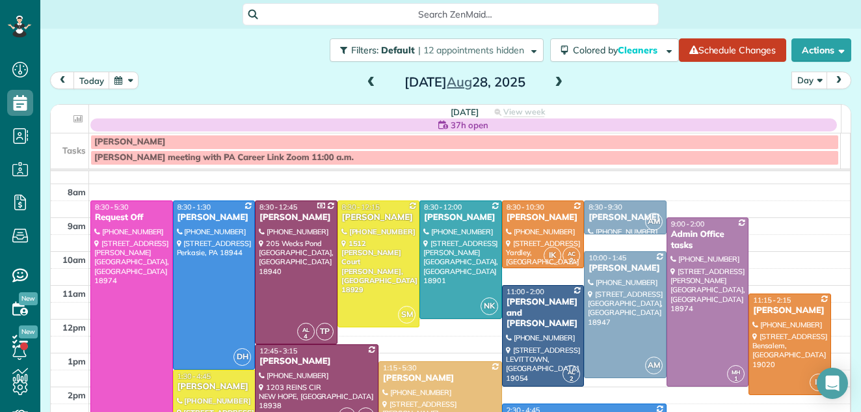
scroll to position [12, 0]
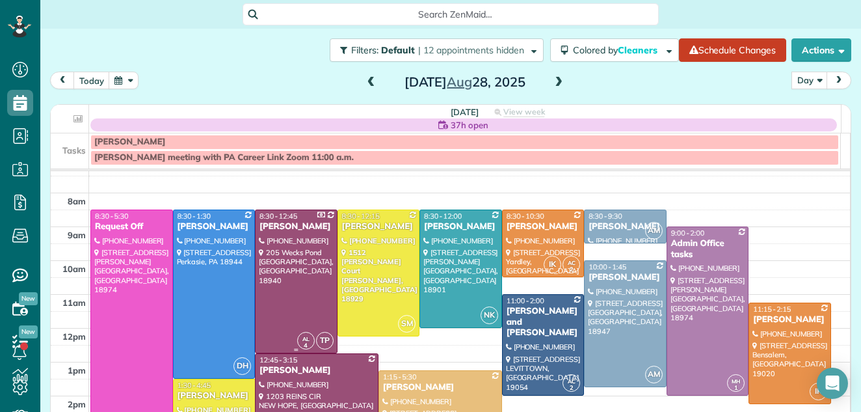
click at [290, 303] on div at bounding box center [296, 281] width 81 height 142
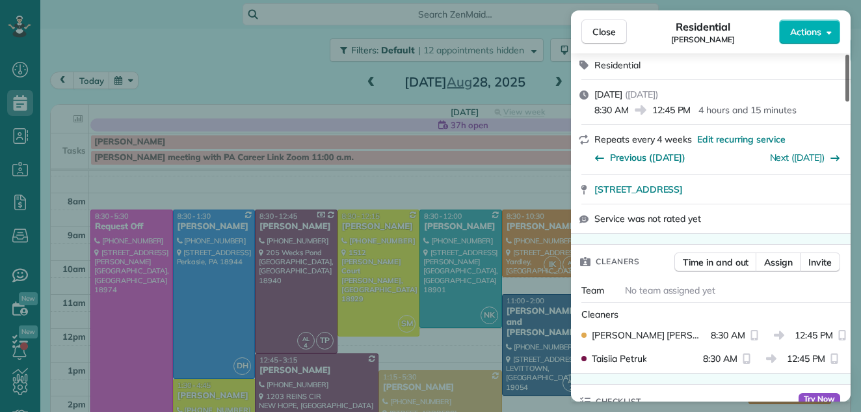
scroll to position [217, 0]
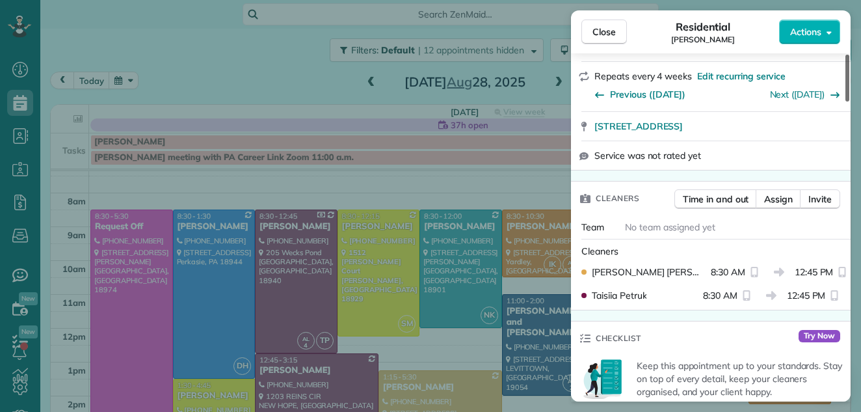
drag, startPoint x: 848, startPoint y: 83, endPoint x: 849, endPoint y: 113, distance: 29.3
click at [849, 102] on div at bounding box center [848, 78] width 4 height 47
click at [788, 194] on span "Assign" at bounding box center [779, 199] width 29 height 13
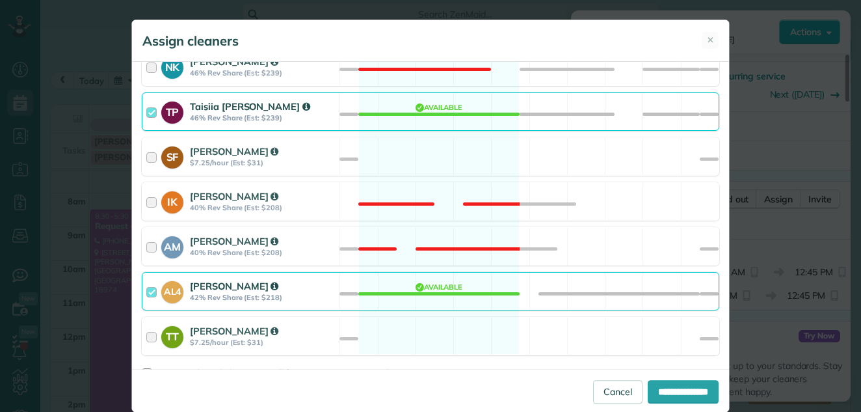
scroll to position [759, 0]
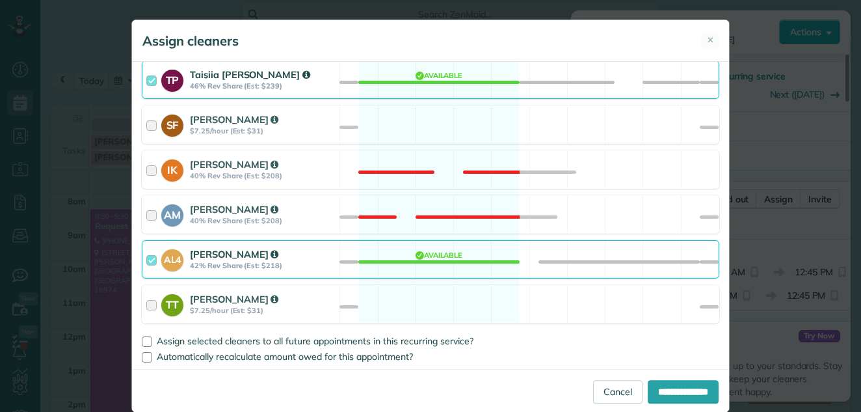
click at [146, 260] on div at bounding box center [153, 259] width 15 height 24
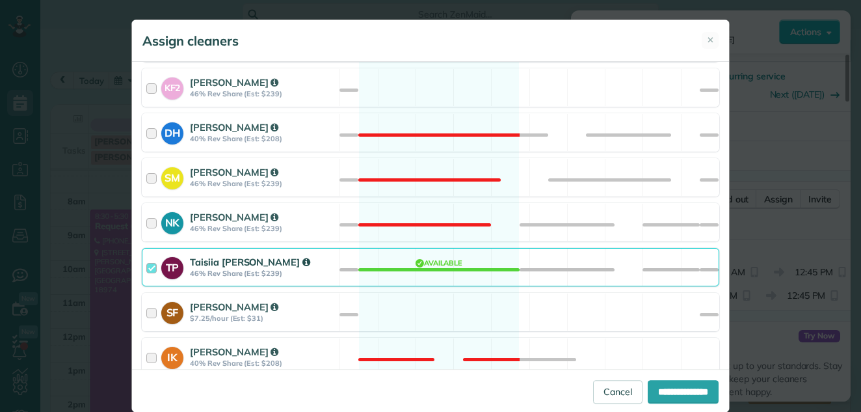
scroll to position [530, 0]
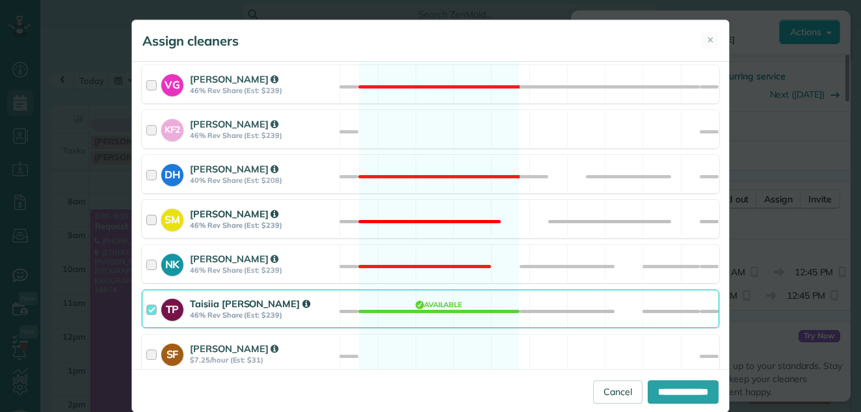
click at [146, 215] on div at bounding box center [153, 219] width 15 height 24
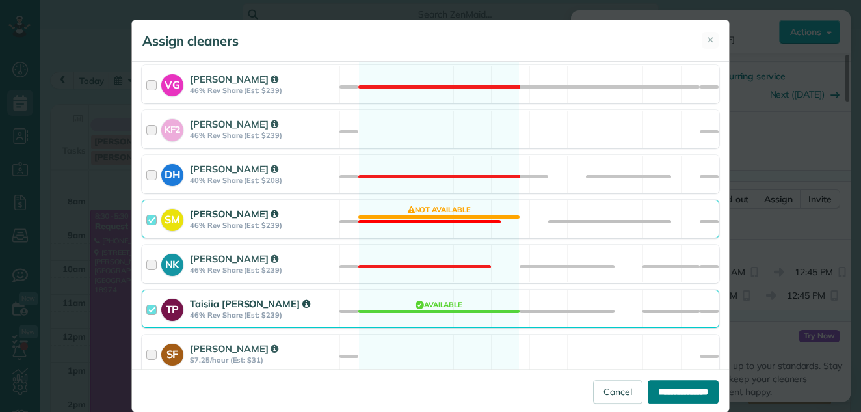
click at [674, 391] on input "**********" at bounding box center [683, 391] width 71 height 23
type input "**********"
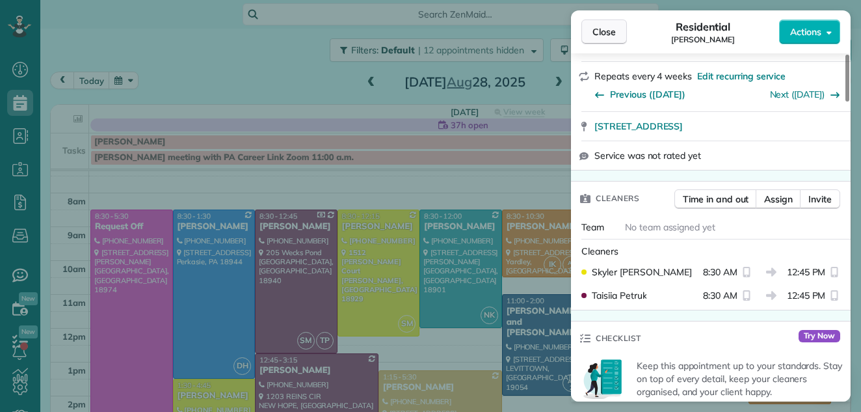
click at [600, 23] on button "Close" at bounding box center [605, 32] width 46 height 25
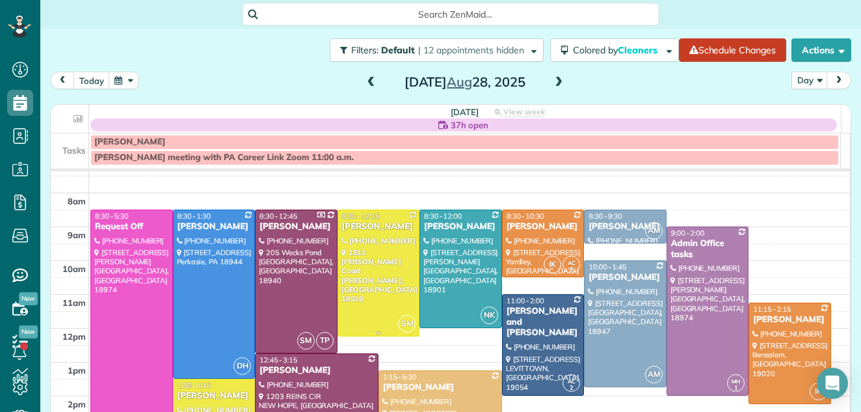
click at [355, 260] on div at bounding box center [378, 273] width 81 height 126
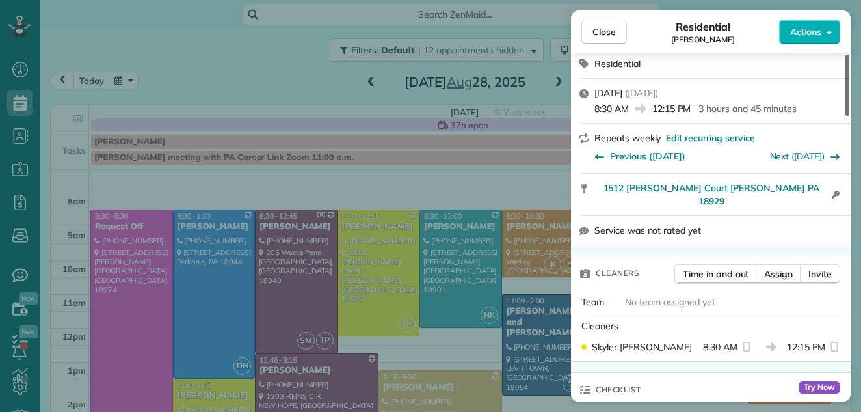
scroll to position [193, 0]
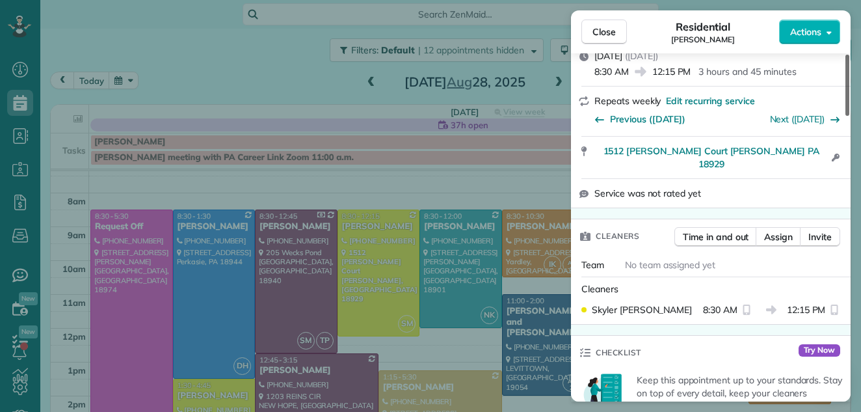
drag, startPoint x: 847, startPoint y: 99, endPoint x: 843, endPoint y: 133, distance: 34.1
click at [846, 116] on div at bounding box center [848, 85] width 4 height 61
click at [777, 230] on span "Assign" at bounding box center [779, 236] width 29 height 13
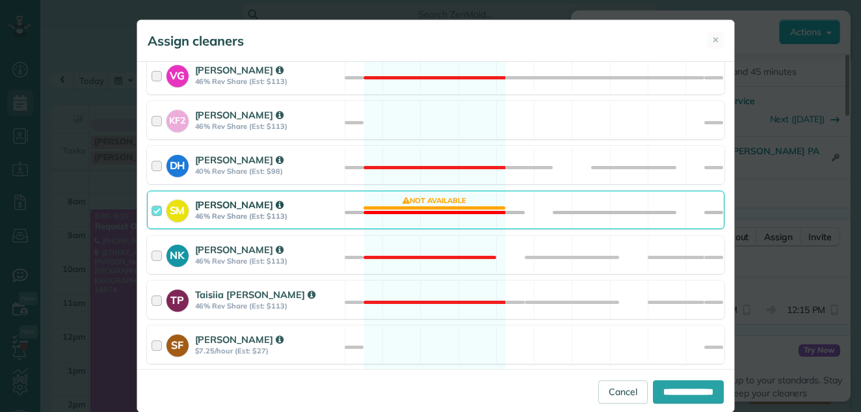
scroll to position [596, 0]
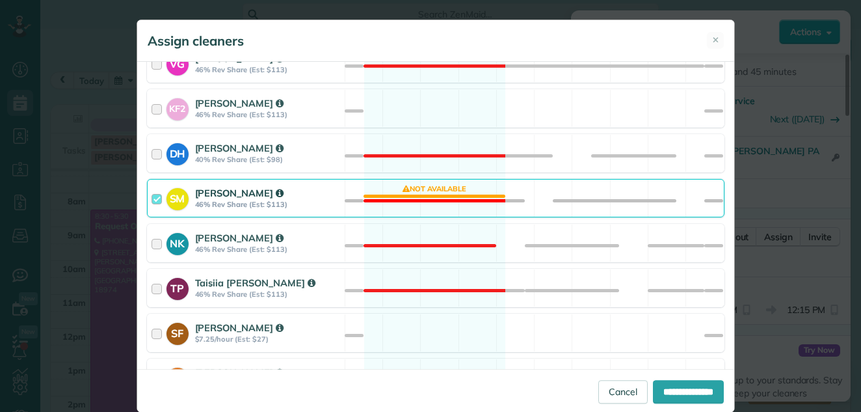
click at [148, 198] on div "SM Skyler Miller 46% Rev Share (Est: $113)" at bounding box center [246, 198] width 197 height 37
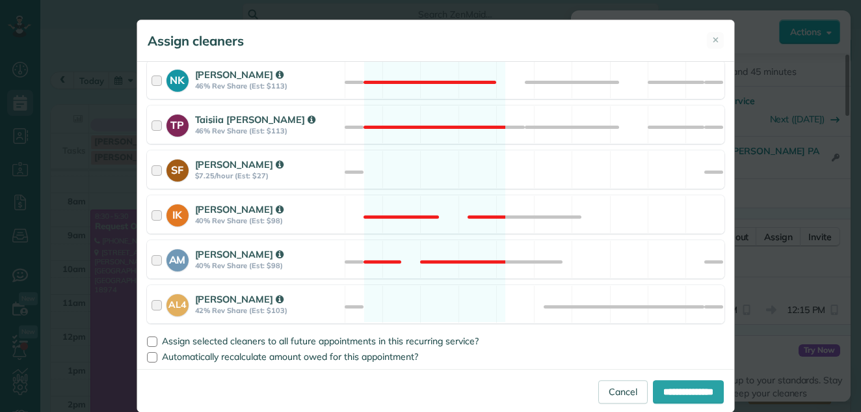
scroll to position [711, 0]
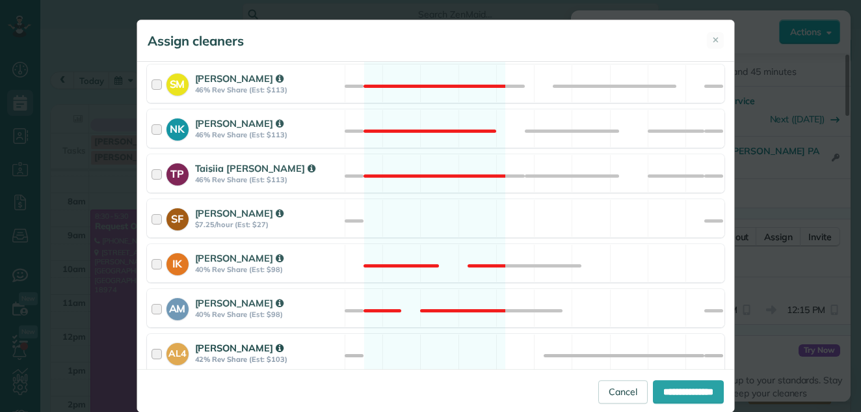
click at [152, 353] on div at bounding box center [159, 353] width 15 height 24
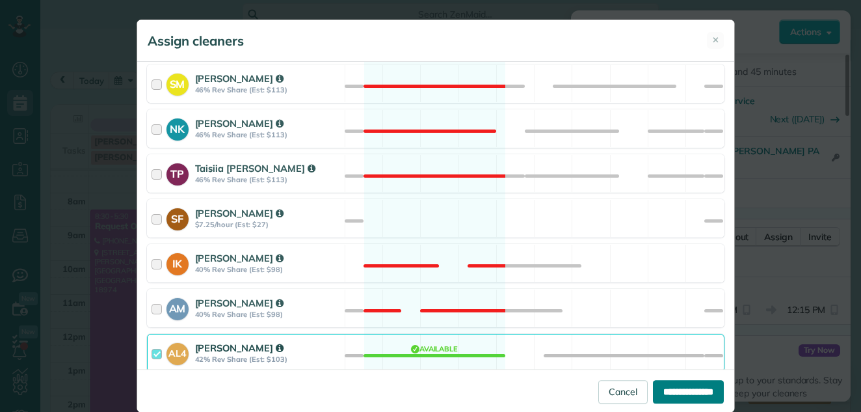
click at [690, 388] on input "**********" at bounding box center [688, 391] width 71 height 23
type input "**********"
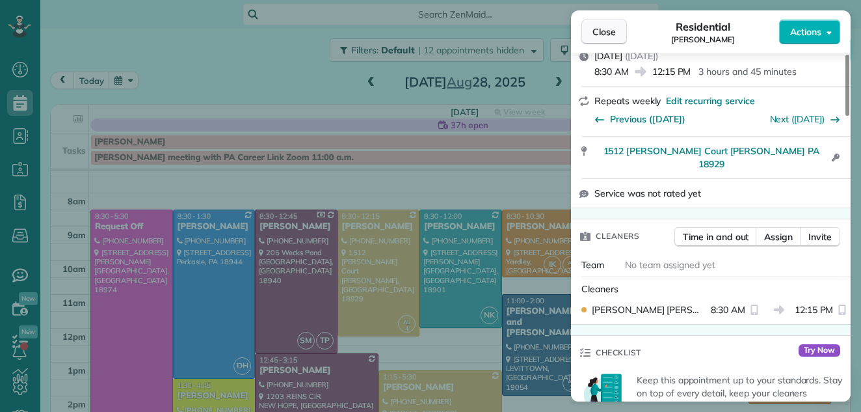
click at [599, 27] on span "Close" at bounding box center [604, 31] width 23 height 13
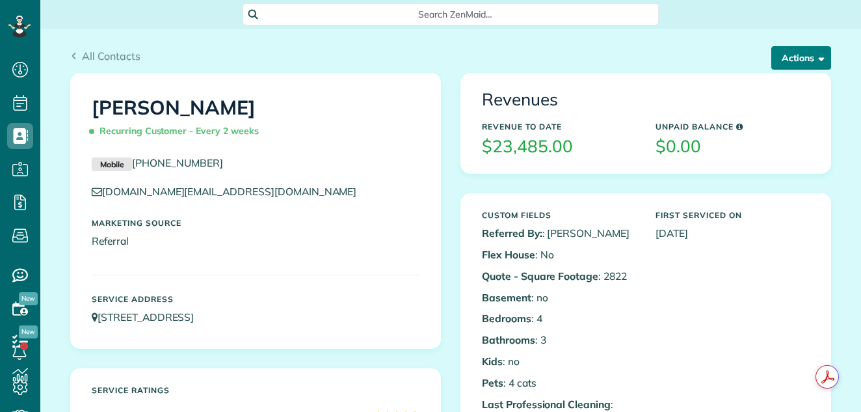
scroll to position [6, 6]
click at [794, 56] on button "Actions" at bounding box center [802, 57] width 60 height 23
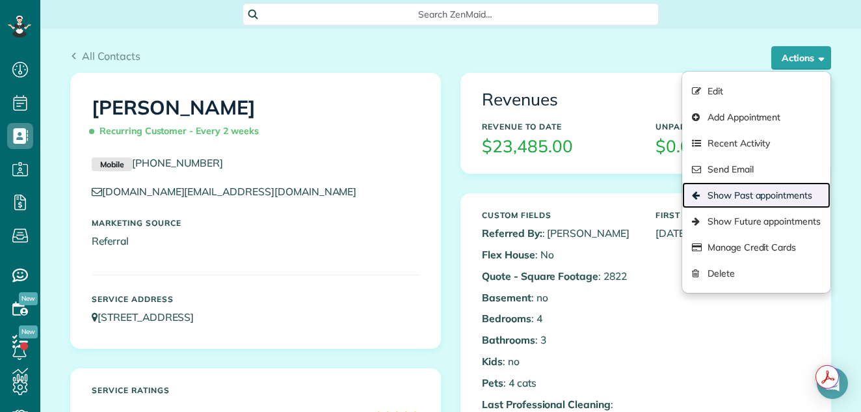
click at [758, 190] on link "Show Past appointments" at bounding box center [757, 195] width 148 height 26
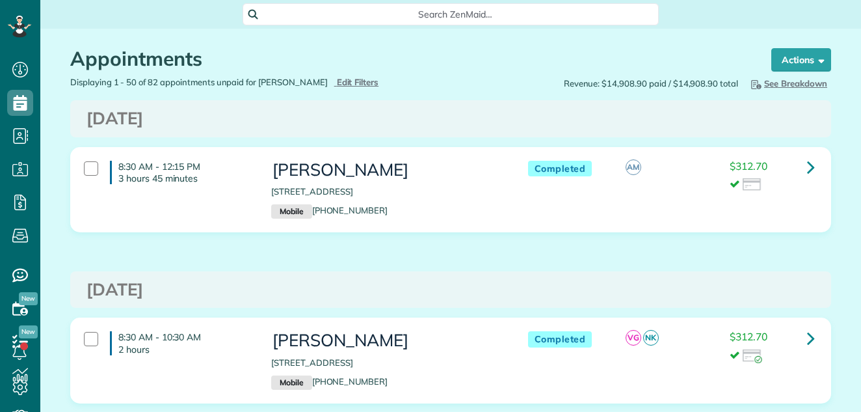
scroll to position [6, 6]
click at [807, 169] on icon at bounding box center [811, 167] width 8 height 23
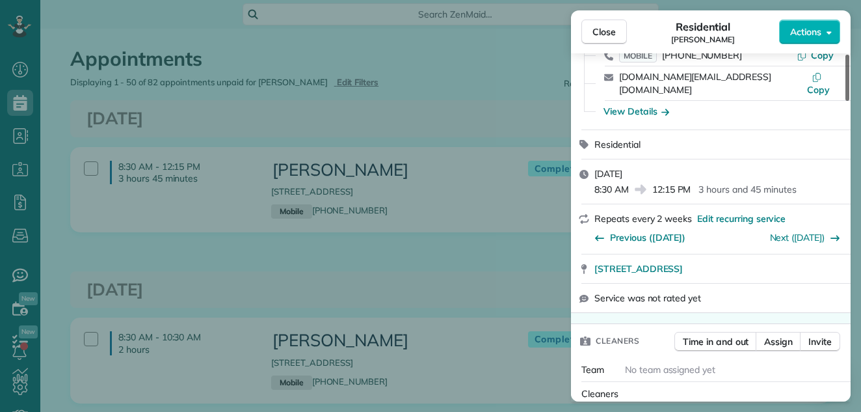
scroll to position [83, 0]
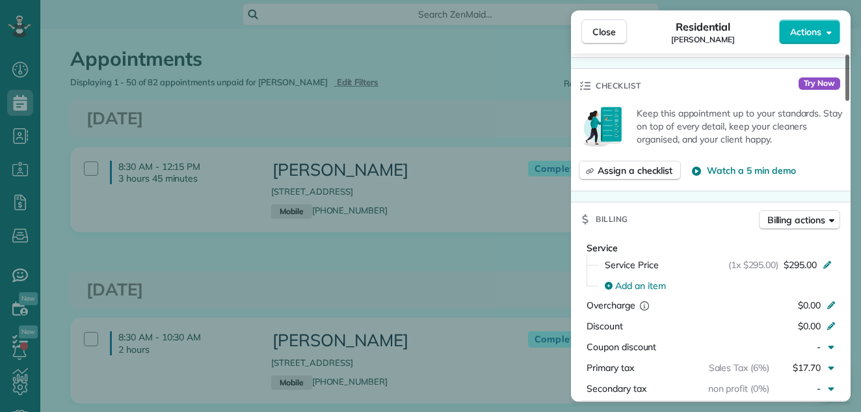
drag, startPoint x: 847, startPoint y: 66, endPoint x: 849, endPoint y: 129, distance: 63.8
click at [849, 101] on div at bounding box center [848, 78] width 4 height 46
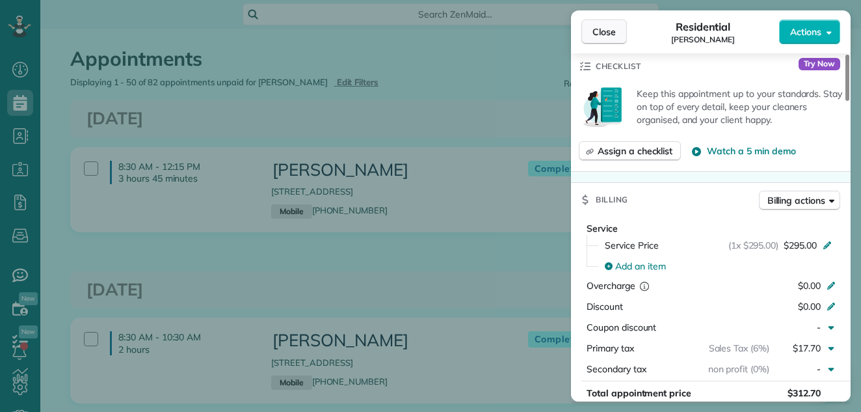
click at [612, 26] on span "Close" at bounding box center [604, 31] width 23 height 13
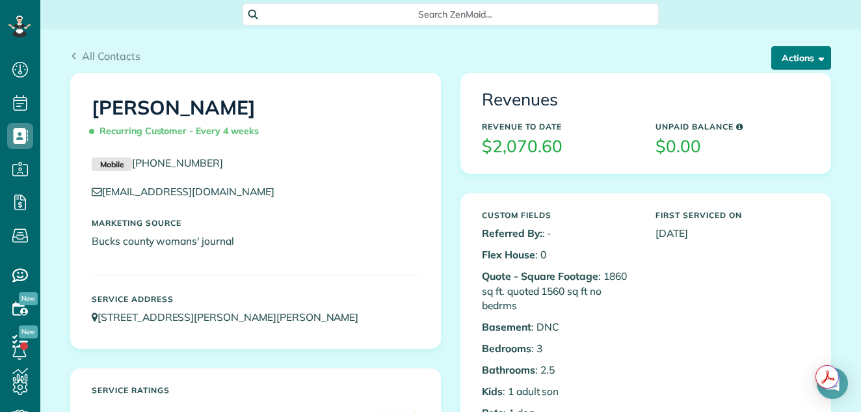
click at [791, 57] on button "Actions" at bounding box center [802, 57] width 60 height 23
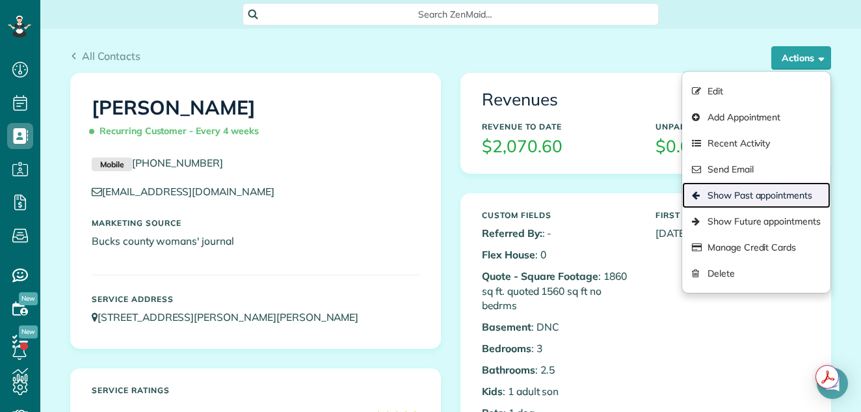
click at [755, 192] on link "Show Past appointments" at bounding box center [757, 195] width 148 height 26
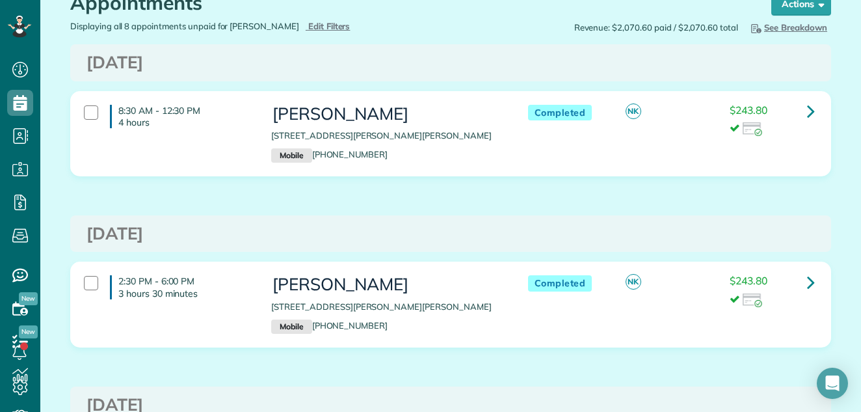
scroll to position [30, 0]
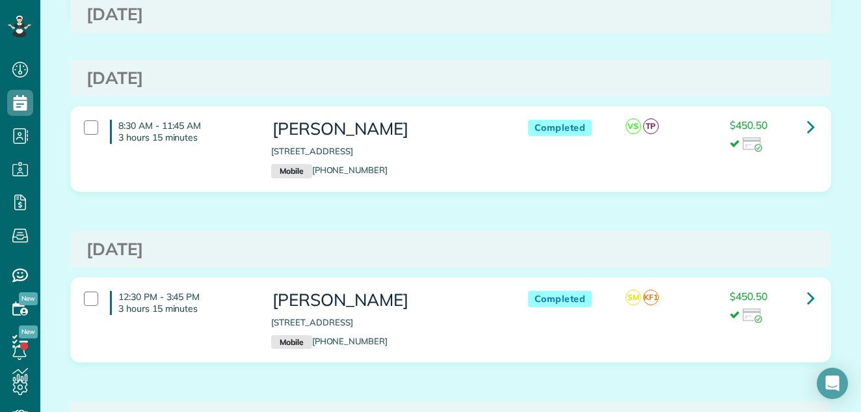
scroll to position [66, 0]
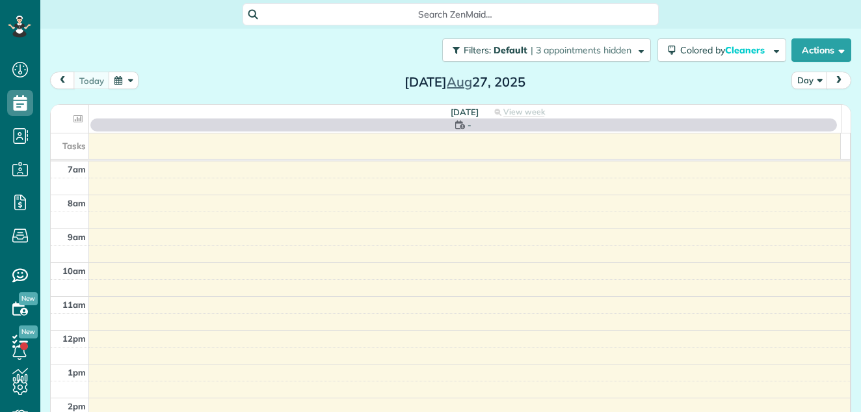
scroll to position [6, 6]
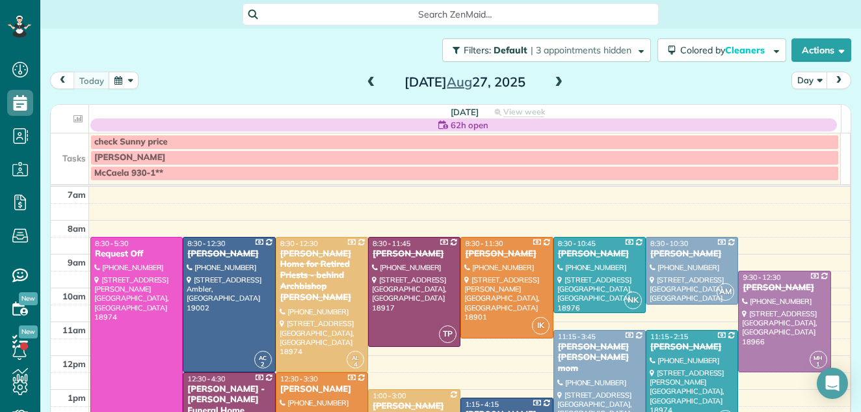
click at [552, 84] on span at bounding box center [559, 83] width 14 height 12
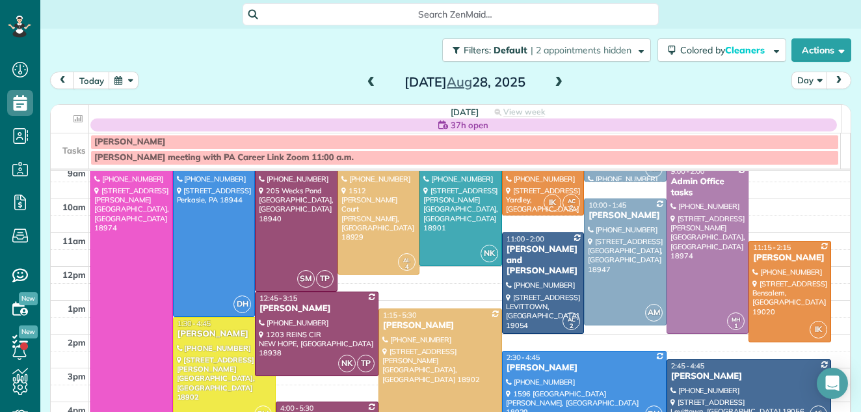
scroll to position [76, 0]
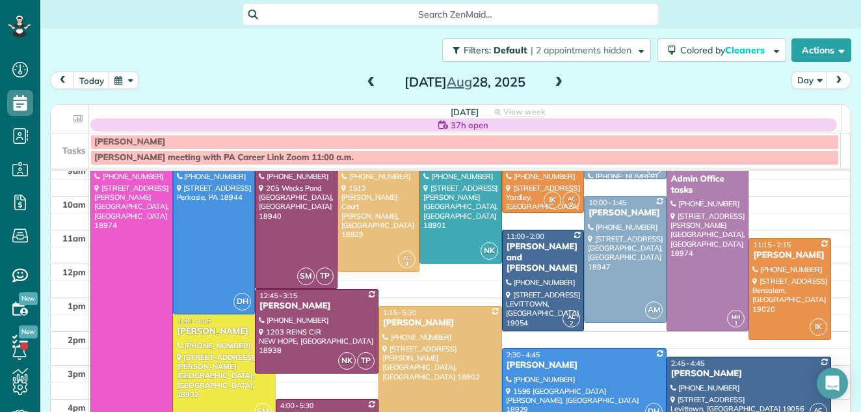
click at [364, 83] on span at bounding box center [371, 83] width 14 height 12
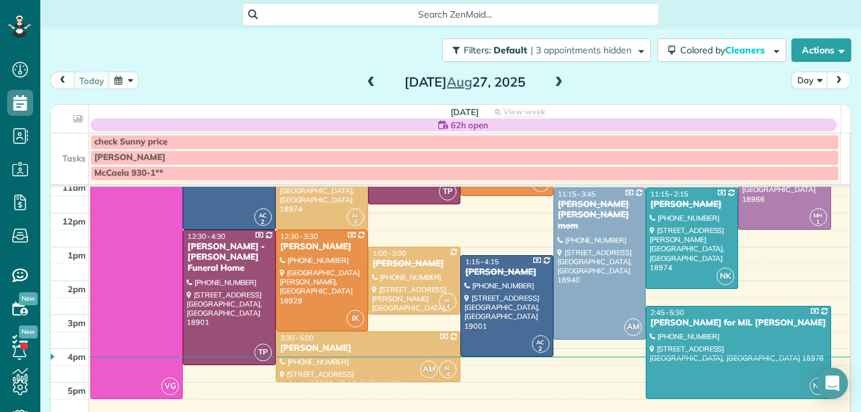
scroll to position [156, 0]
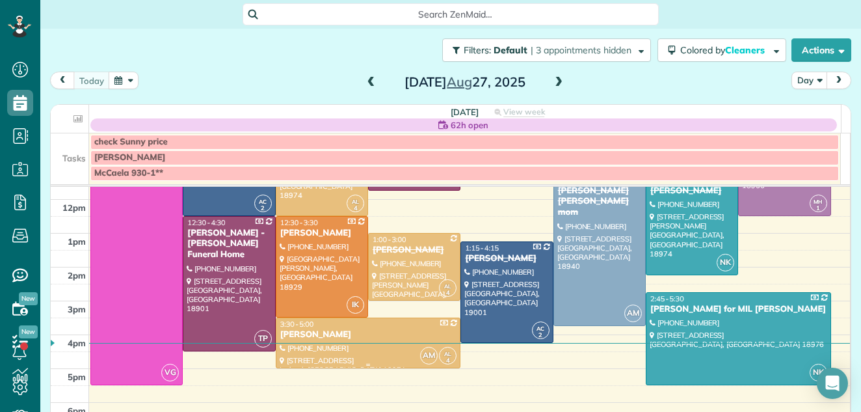
click at [378, 333] on div "[PERSON_NAME]" at bounding box center [369, 334] width 178 height 11
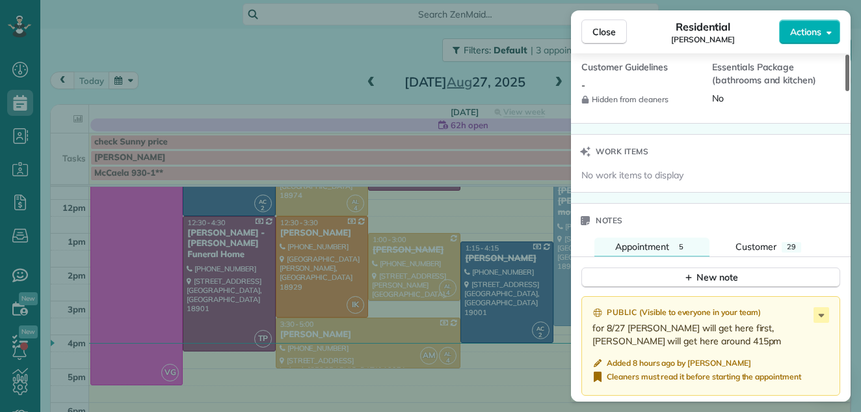
drag, startPoint x: 846, startPoint y: 85, endPoint x: 839, endPoint y: 237, distance: 153.0
click at [846, 91] on div at bounding box center [848, 73] width 4 height 36
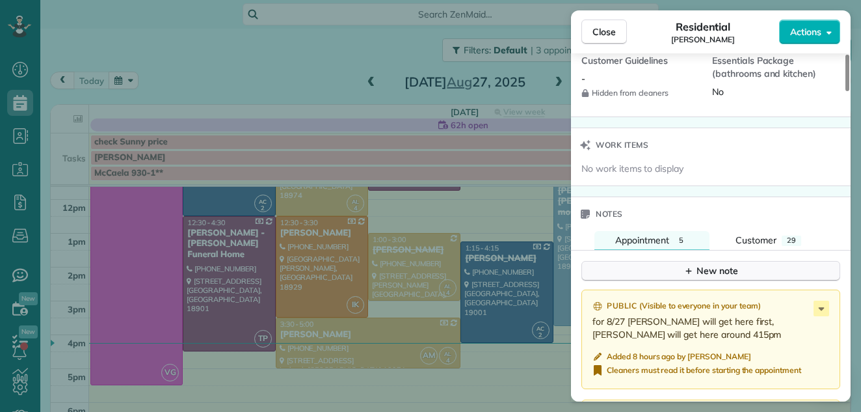
click at [726, 264] on div "New note" at bounding box center [711, 271] width 55 height 14
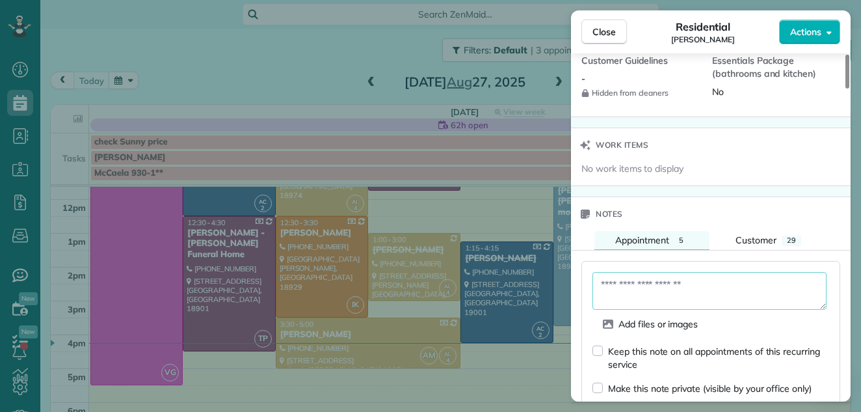
click at [616, 272] on textarea at bounding box center [710, 291] width 234 height 38
click at [618, 272] on textarea "**********" at bounding box center [710, 291] width 234 height 38
click at [701, 272] on textarea "**********" at bounding box center [710, 291] width 234 height 38
type textarea "**********"
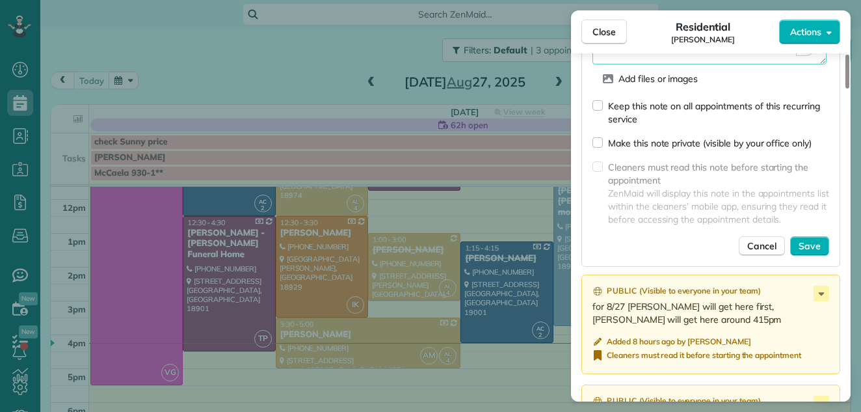
scroll to position [1791, 0]
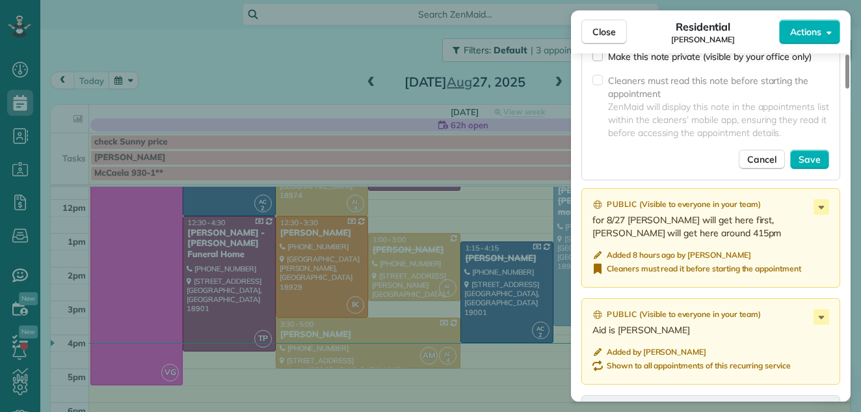
drag, startPoint x: 848, startPoint y: 207, endPoint x: 841, endPoint y: 239, distance: 33.2
click at [846, 88] on div at bounding box center [848, 72] width 4 height 34
click at [810, 153] on span "Save" at bounding box center [810, 159] width 22 height 13
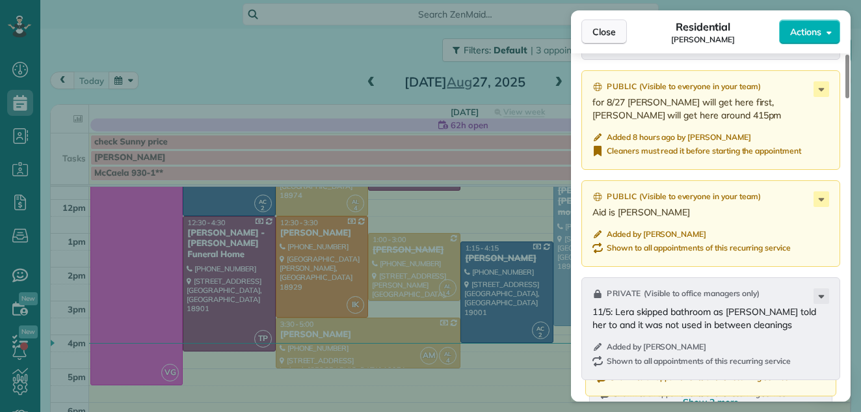
click at [601, 26] on span "Close" at bounding box center [604, 31] width 23 height 13
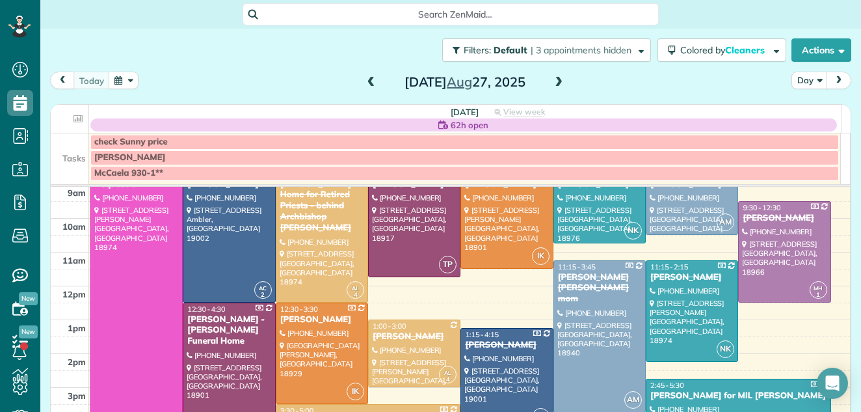
scroll to position [9, 0]
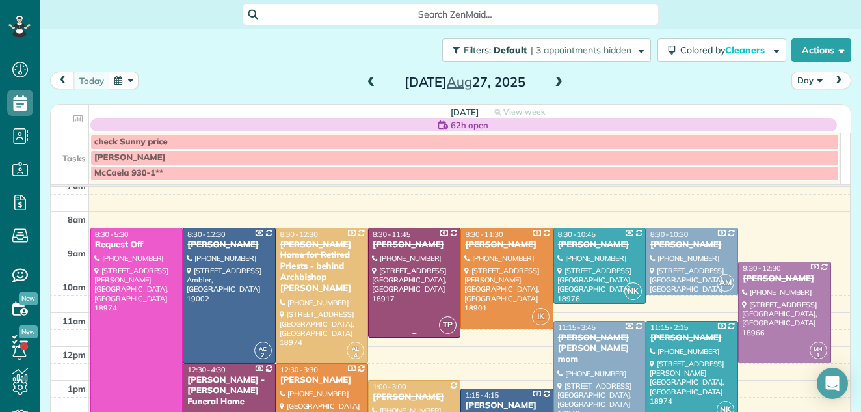
click at [398, 270] on div at bounding box center [414, 282] width 91 height 109
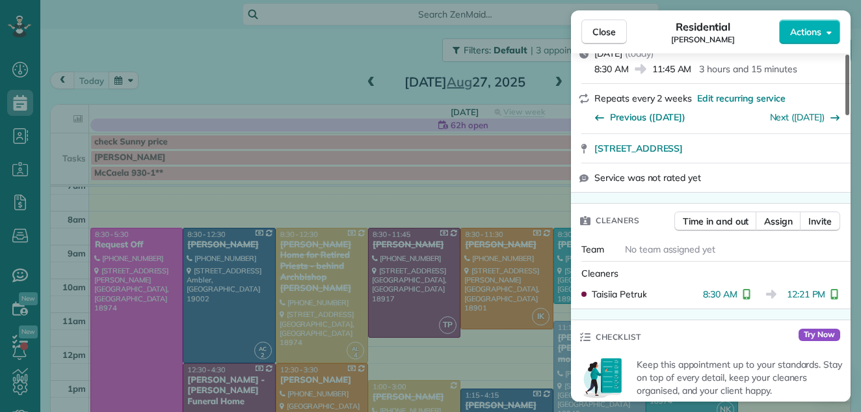
scroll to position [279, 0]
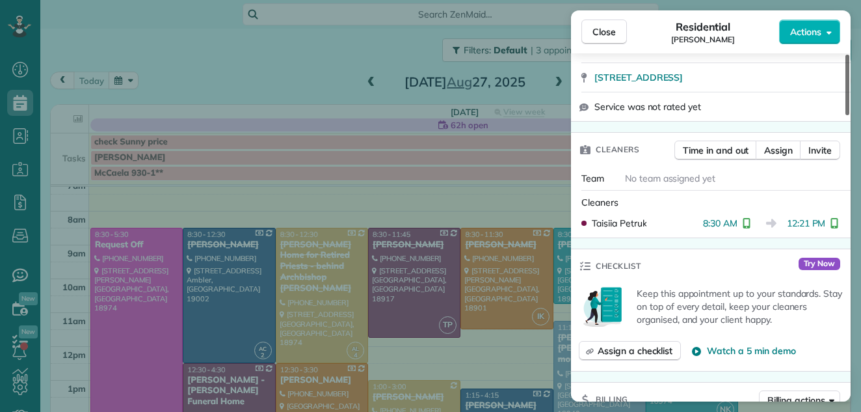
drag, startPoint x: 847, startPoint y: 90, endPoint x: 847, endPoint y: 139, distance: 48.8
click at [847, 115] on div at bounding box center [848, 85] width 4 height 61
click at [597, 26] on span "Close" at bounding box center [604, 31] width 23 height 13
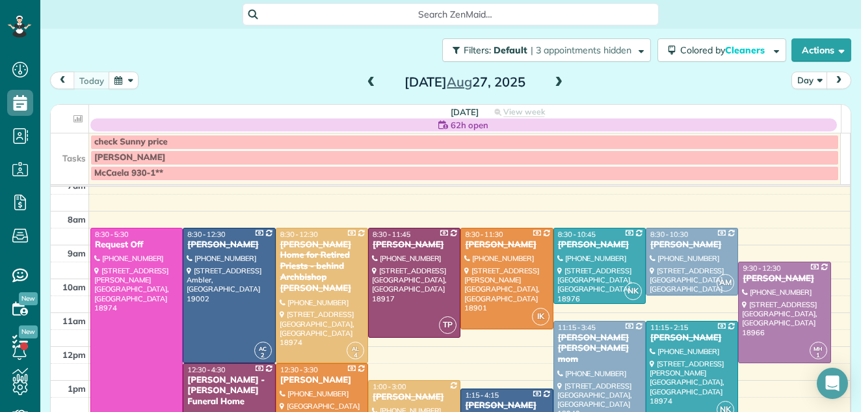
click at [195, 373] on span "12:30 - 4:30" at bounding box center [206, 369] width 38 height 9
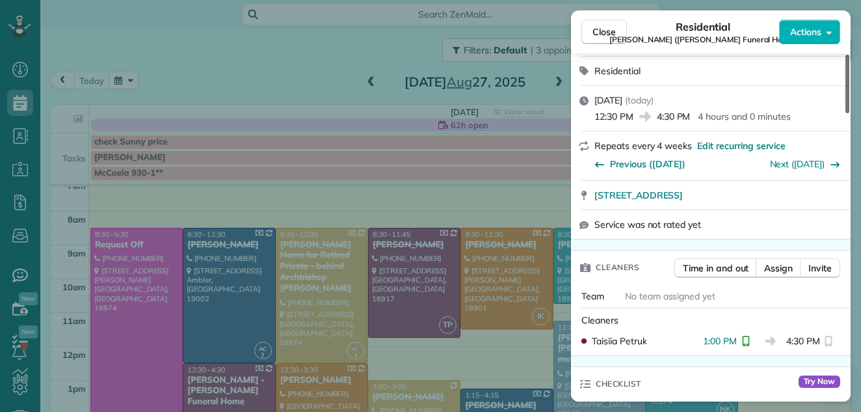
scroll to position [202, 0]
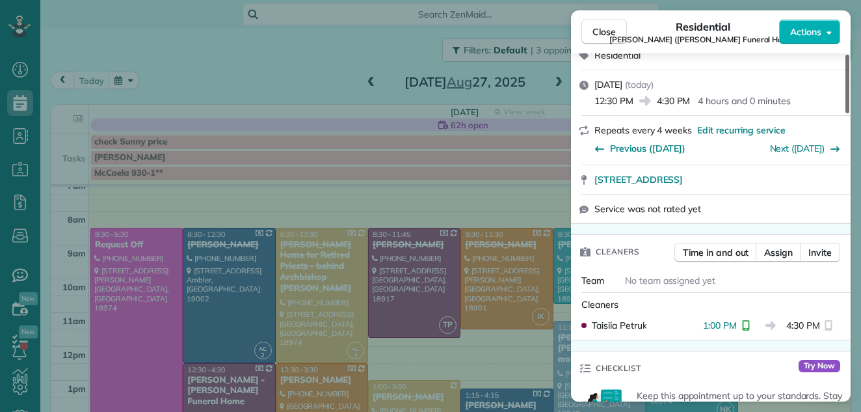
drag, startPoint x: 847, startPoint y: 89, endPoint x: 839, endPoint y: 123, distance: 34.9
click at [846, 113] on div at bounding box center [848, 84] width 4 height 59
click at [600, 23] on button "Close" at bounding box center [605, 32] width 46 height 25
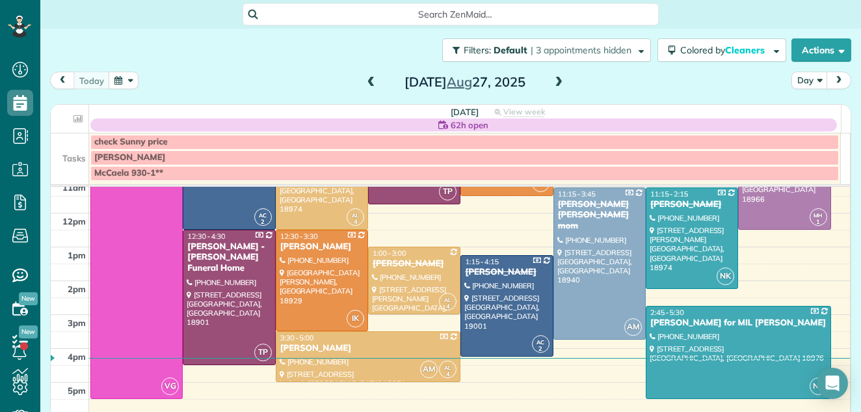
scroll to position [156, 0]
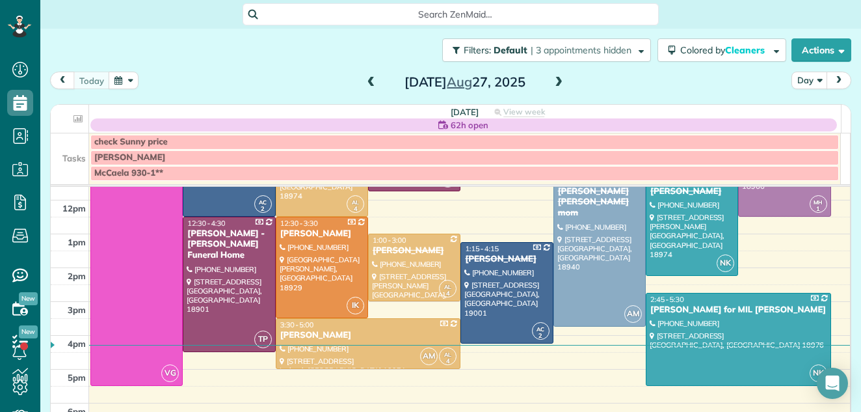
click at [552, 81] on span at bounding box center [559, 83] width 14 height 12
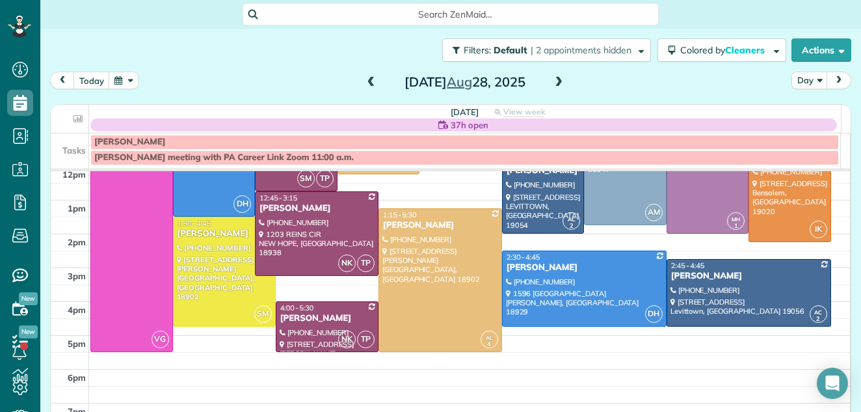
scroll to position [113, 0]
